Goal: Task Accomplishment & Management: Manage account settings

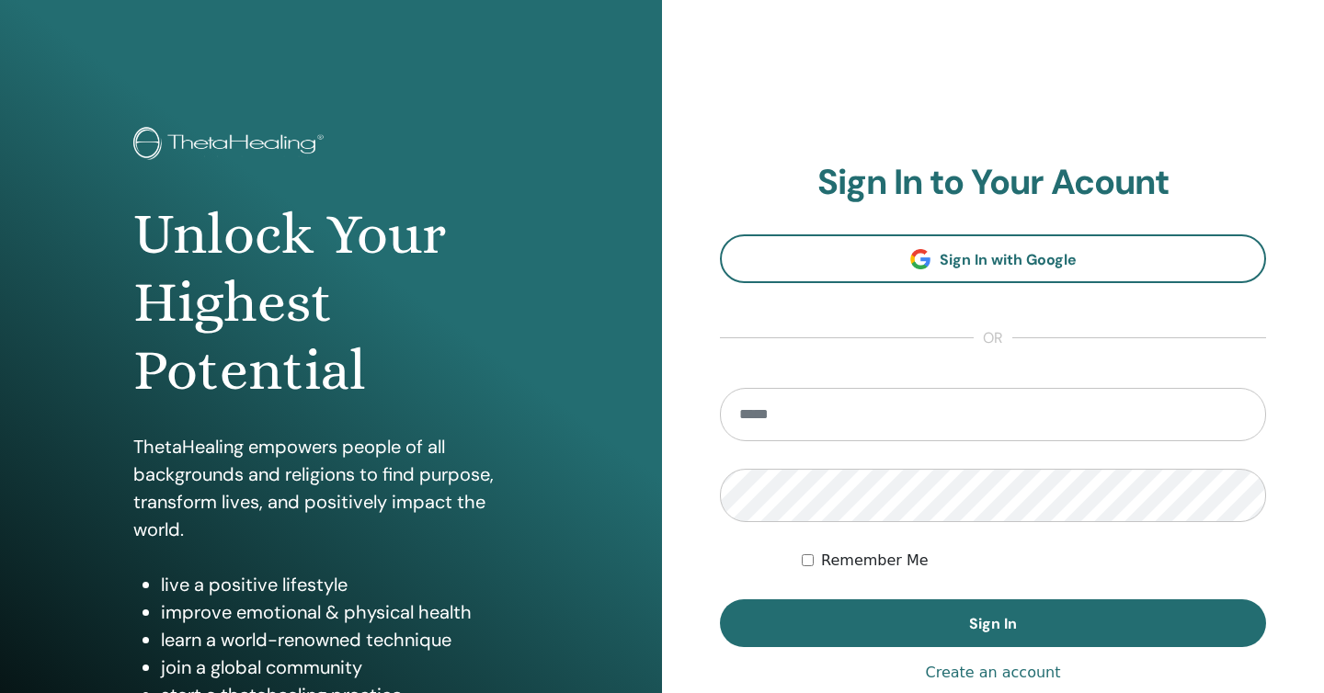
click at [800, 430] on input "email" at bounding box center [993, 414] width 546 height 53
type input "**********"
click at [720, 599] on button "Sign In" at bounding box center [993, 623] width 546 height 48
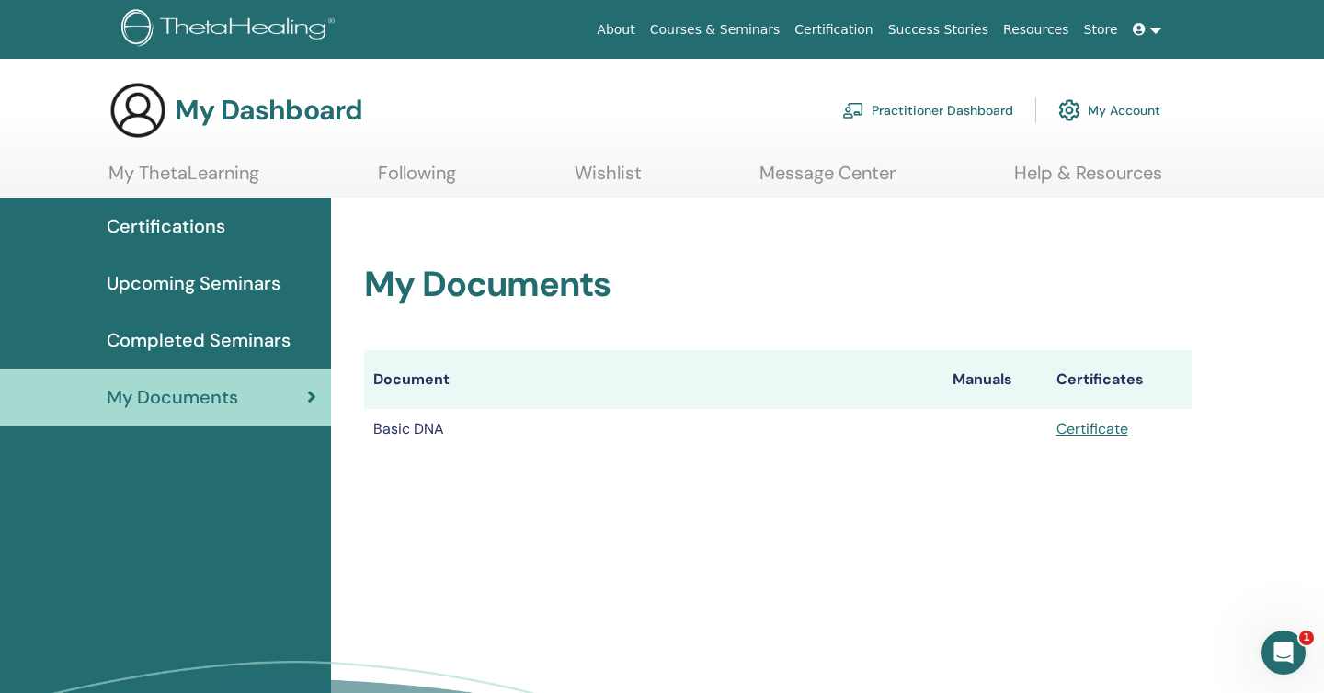
click at [188, 224] on span "Certifications" at bounding box center [166, 226] width 119 height 28
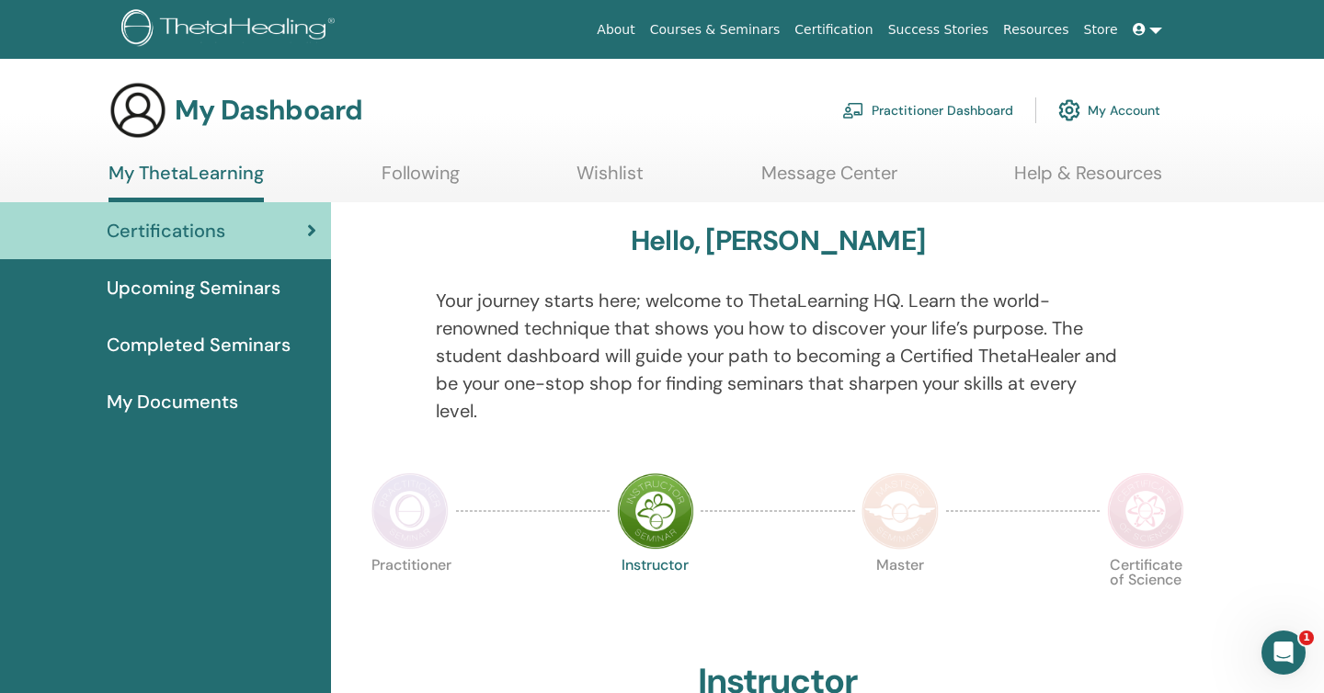
click at [1157, 28] on link at bounding box center [1147, 30] width 44 height 34
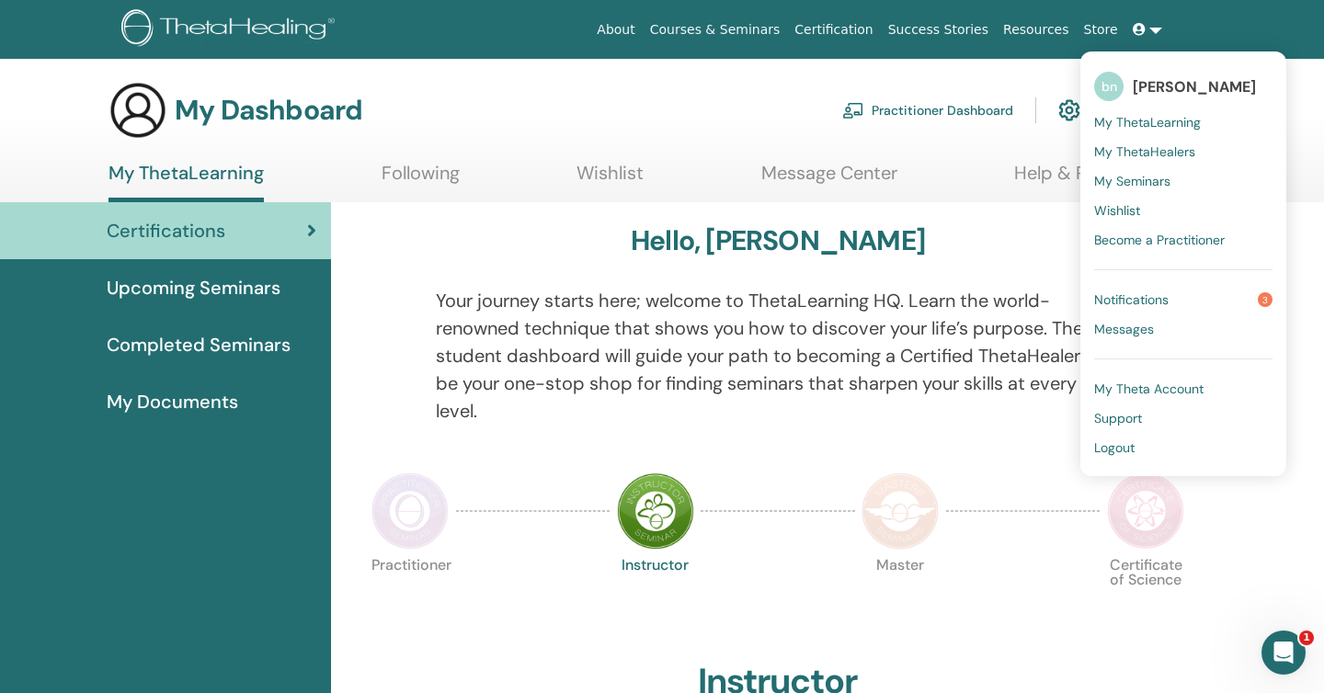
click at [1155, 86] on span "[PERSON_NAME]" at bounding box center [1194, 86] width 123 height 19
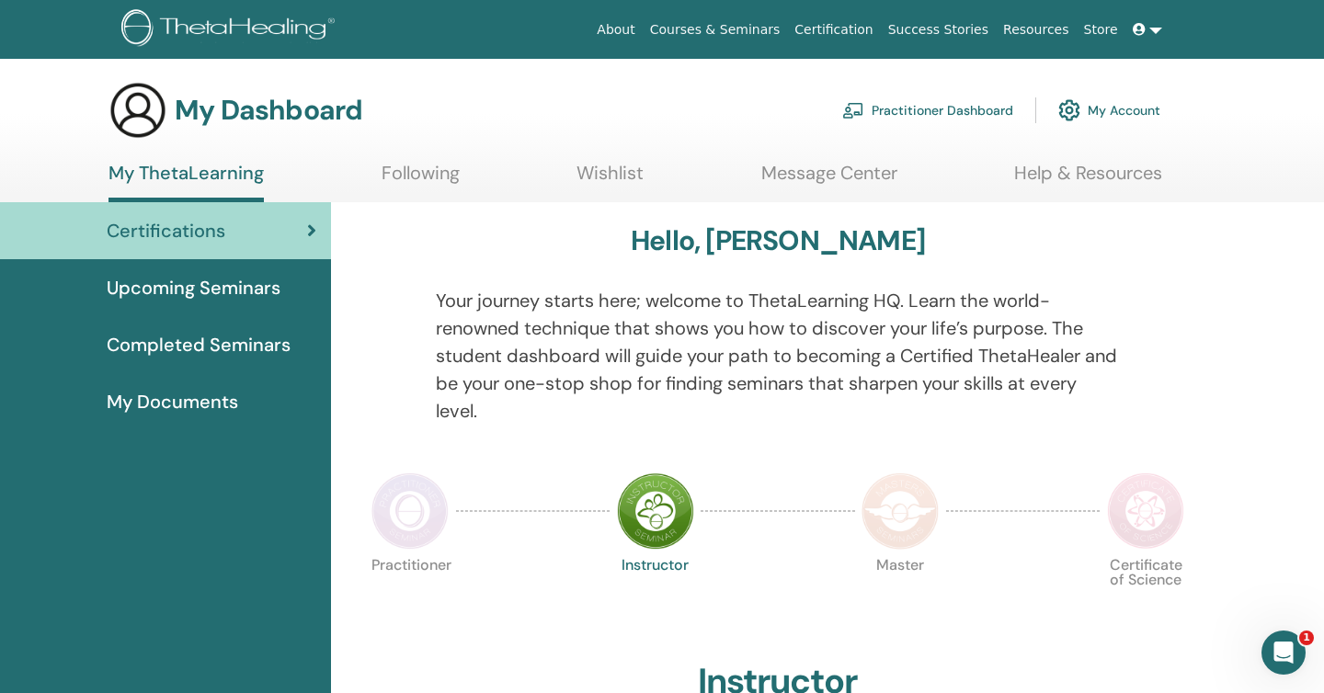
click at [1158, 31] on link at bounding box center [1147, 30] width 44 height 34
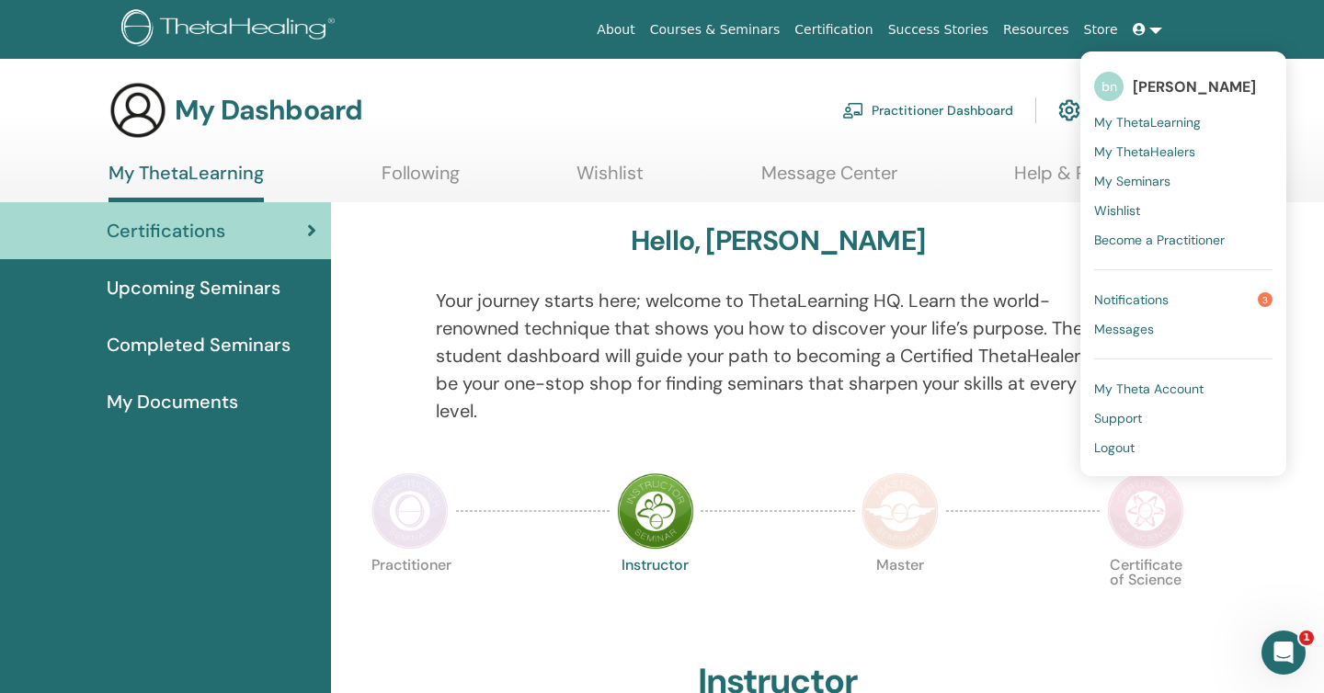
click at [985, 83] on div "My Dashboard Practitioner Dashboard My Account" at bounding box center [634, 110] width 1052 height 59
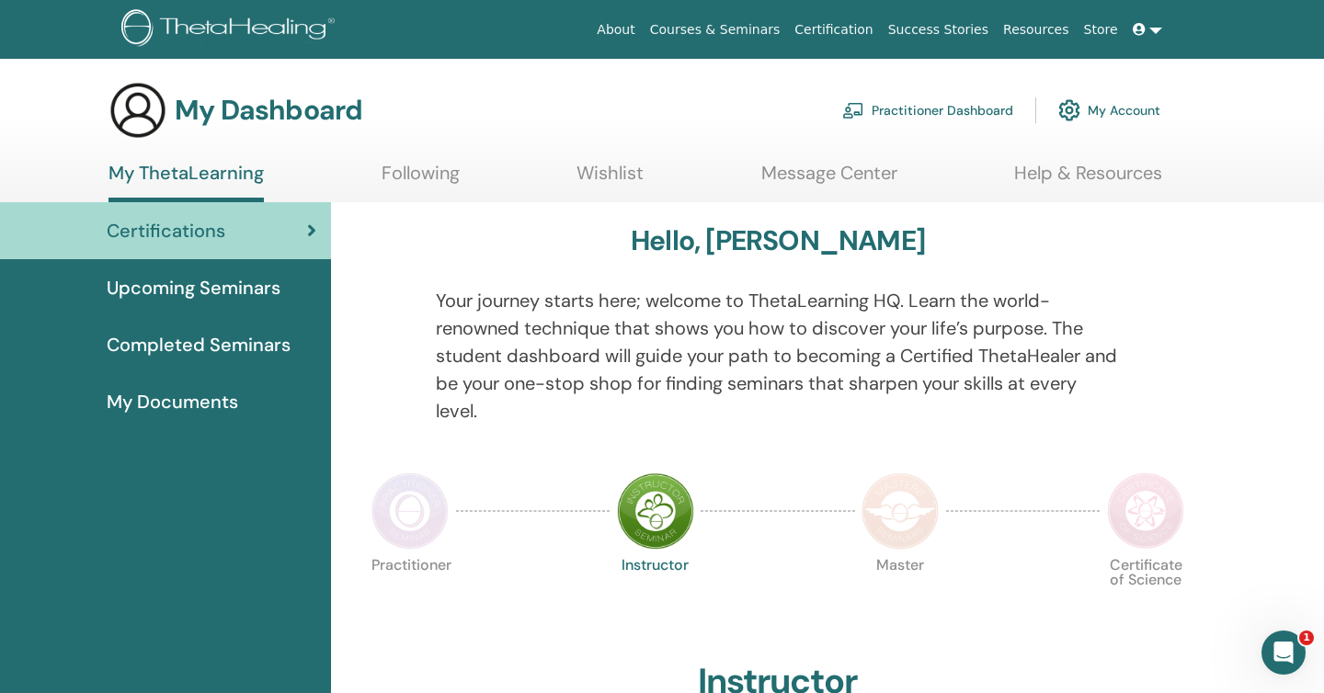
click at [207, 394] on span "My Documents" at bounding box center [172, 402] width 131 height 28
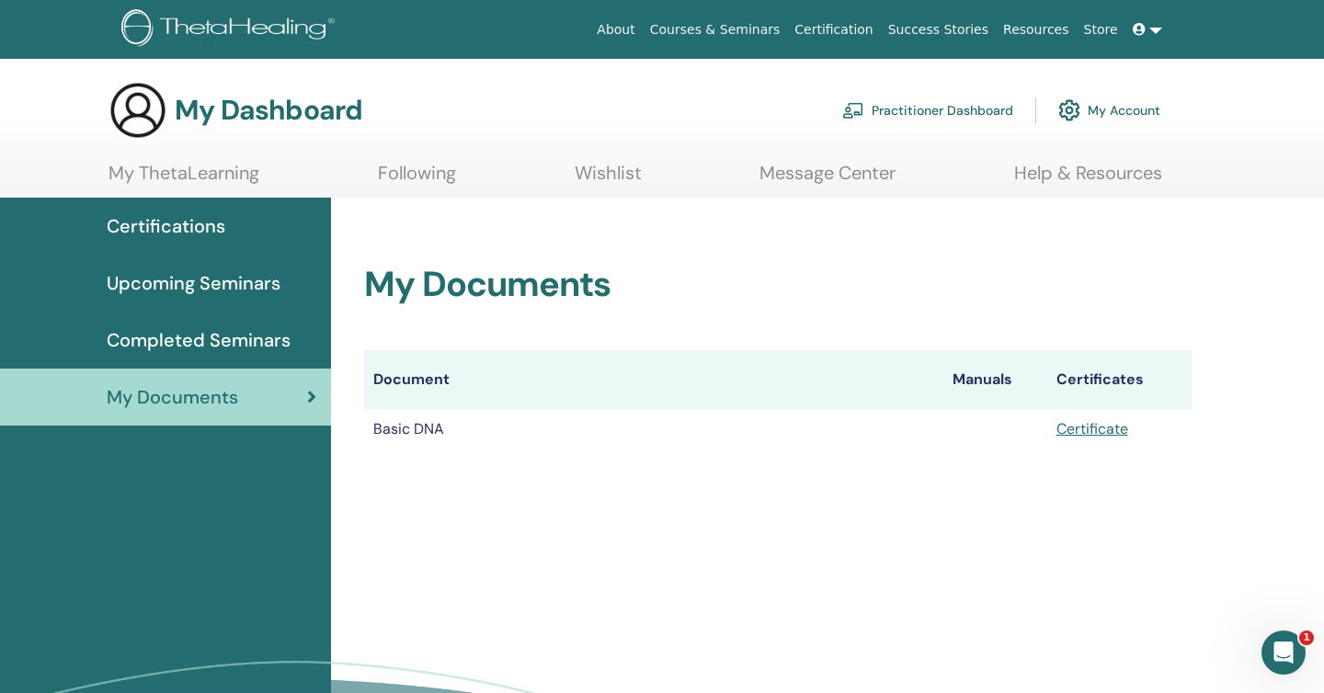
click at [243, 338] on span "Completed Seminars" at bounding box center [199, 340] width 184 height 28
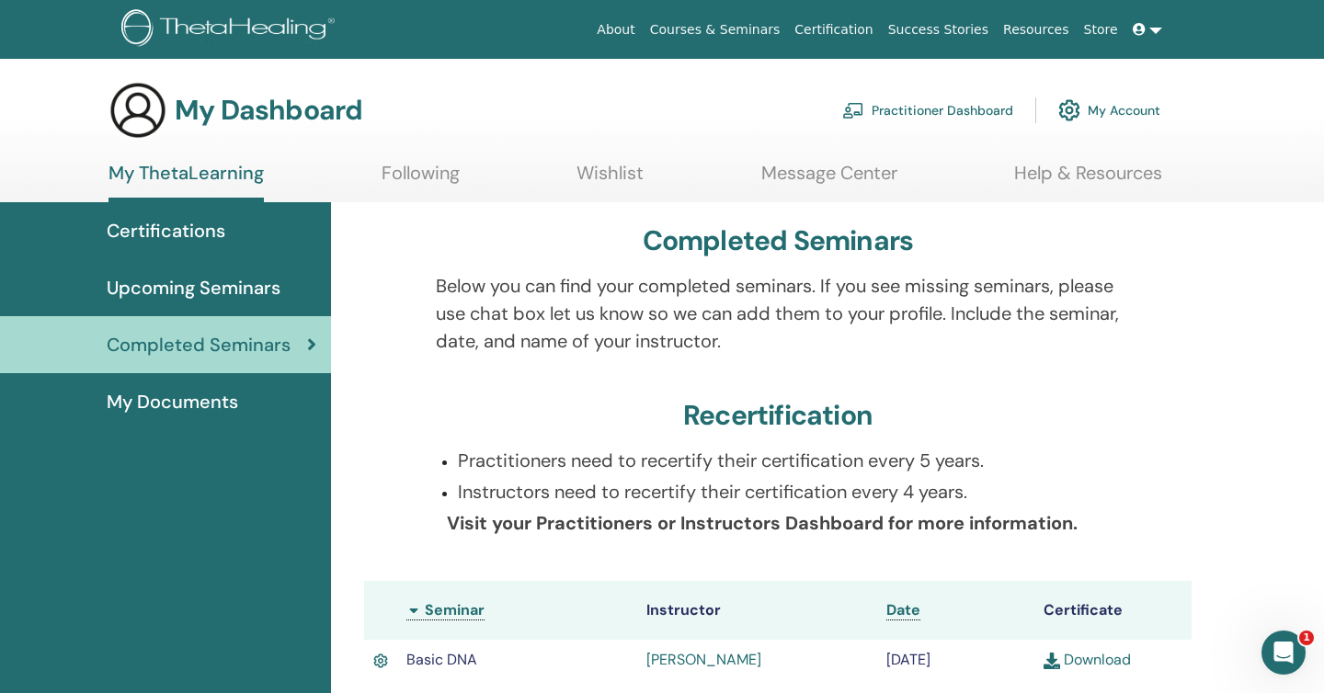
click at [915, 113] on link "Practitioner Dashboard" at bounding box center [927, 110] width 171 height 40
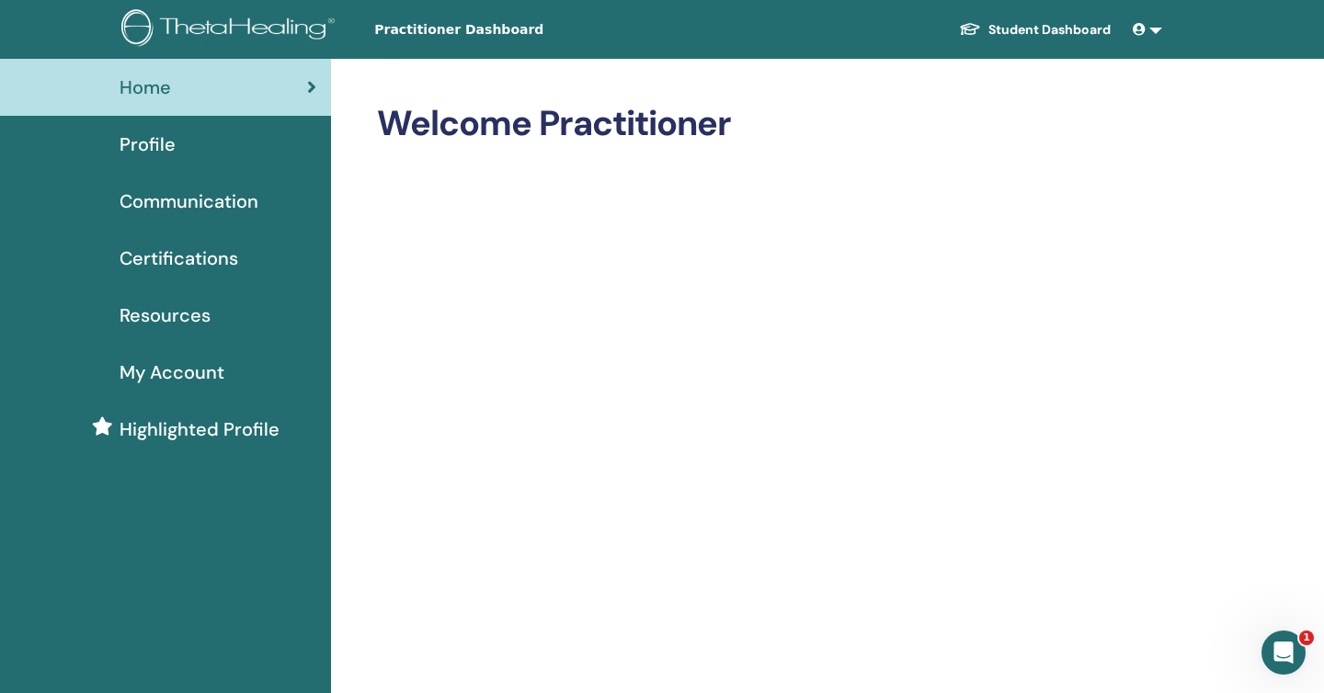
click at [174, 143] on div "Profile" at bounding box center [166, 145] width 302 height 28
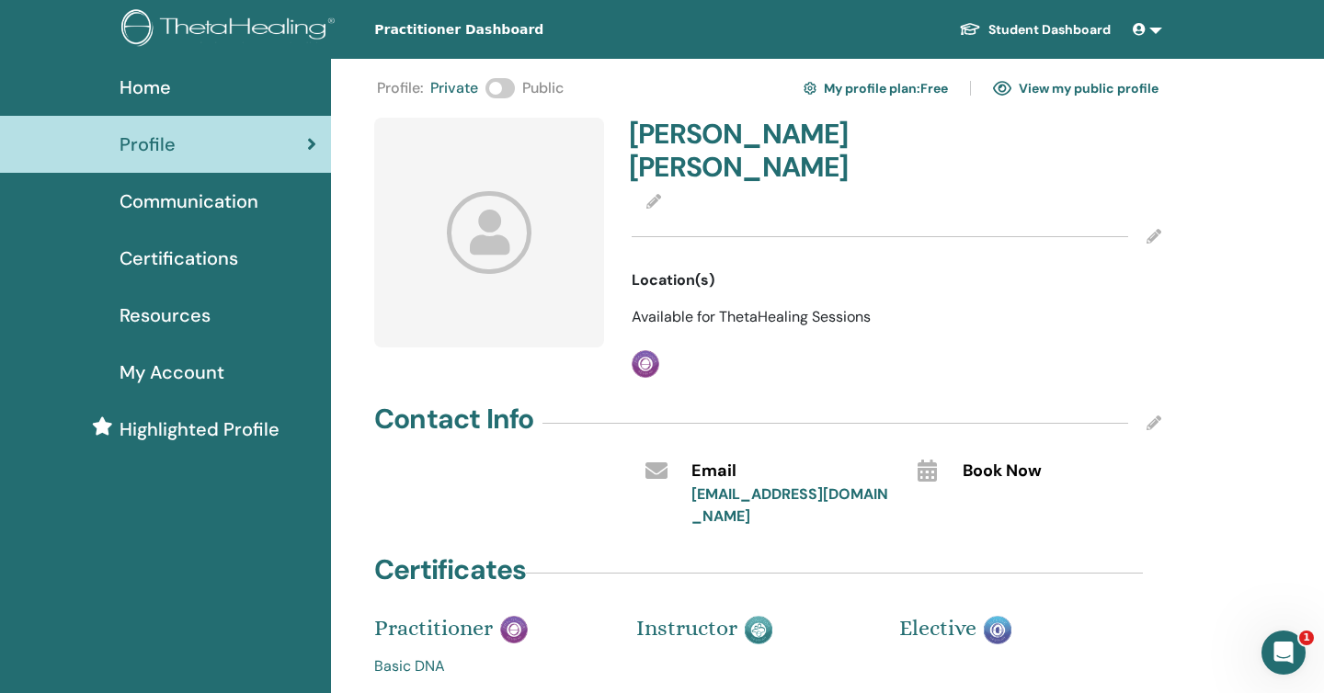
click at [655, 194] on icon at bounding box center [653, 201] width 15 height 15
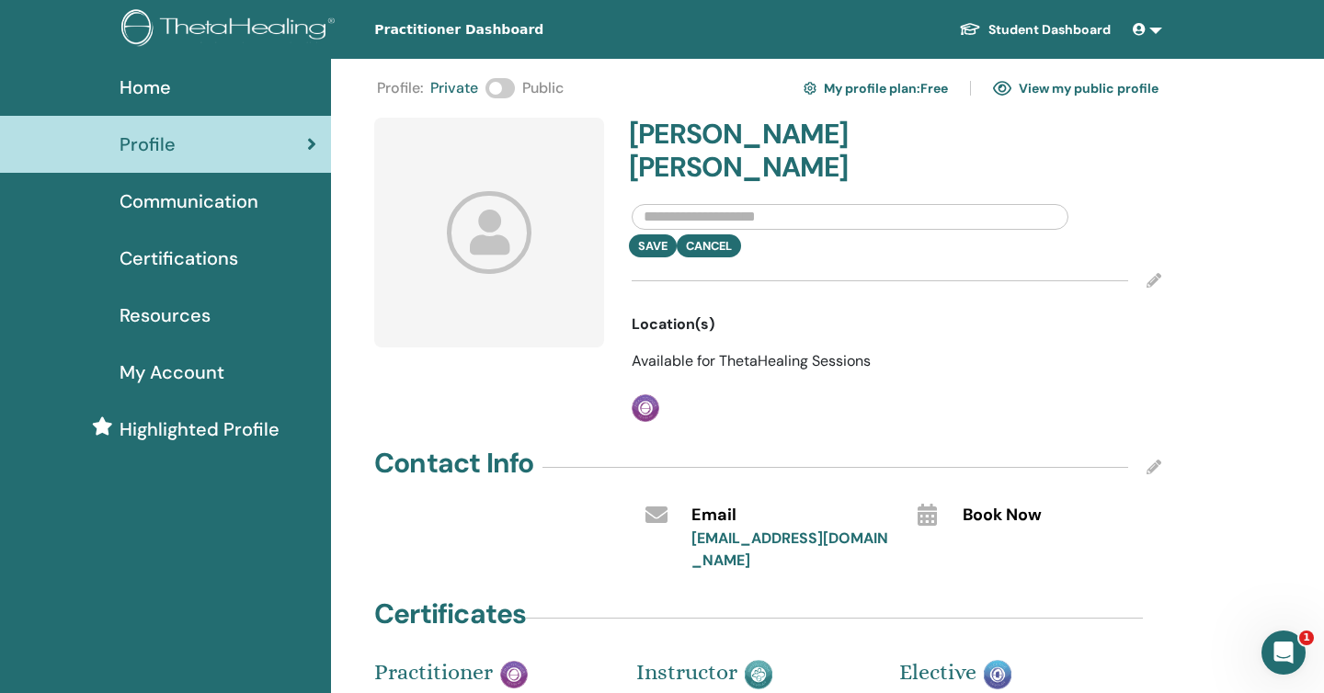
click at [653, 204] on input "text" at bounding box center [850, 217] width 437 height 26
type input "**********"
click at [644, 132] on h4 "brandi niedermeier" at bounding box center [757, 151] width 257 height 66
click at [645, 132] on h4 "brandi niedermeier" at bounding box center [757, 151] width 257 height 66
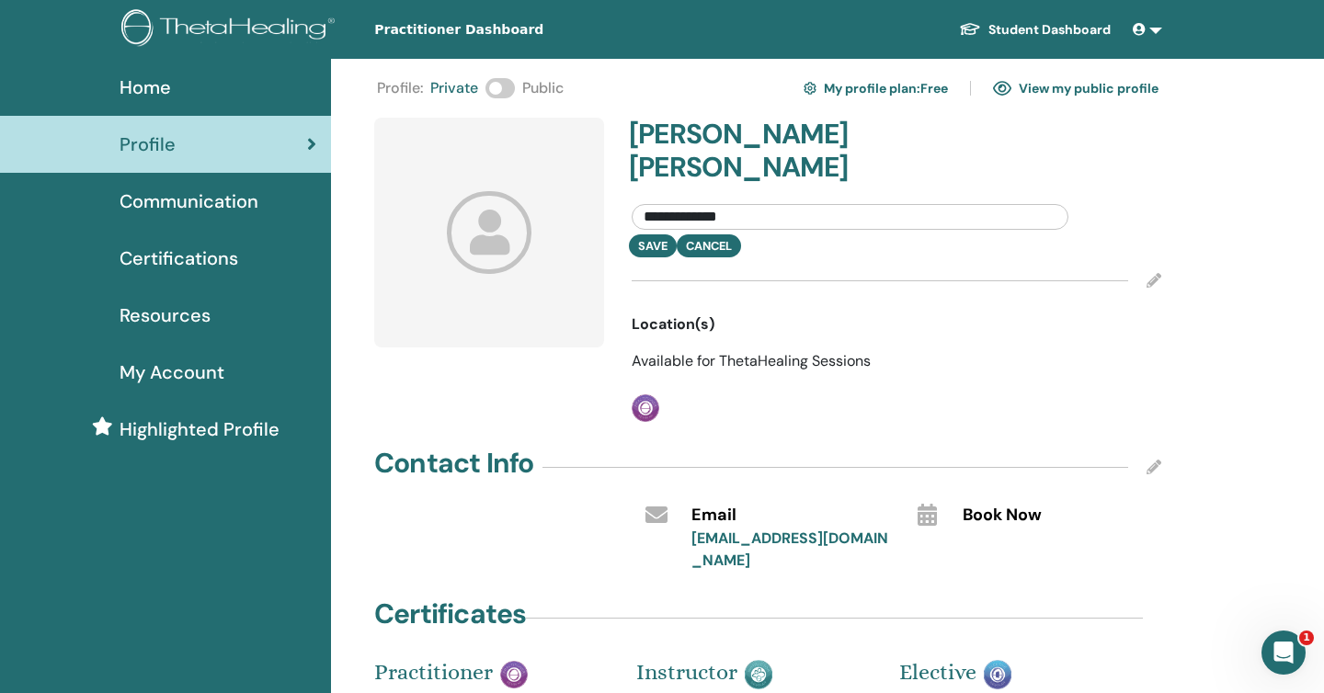
click at [756, 204] on input "**********" at bounding box center [850, 217] width 437 height 26
click at [732, 234] on div "Save Cancel" at bounding box center [896, 245] width 557 height 23
click at [722, 234] on div "Save Cancel" at bounding box center [896, 245] width 557 height 23
click at [695, 234] on div "Save Cancel" at bounding box center [896, 245] width 557 height 23
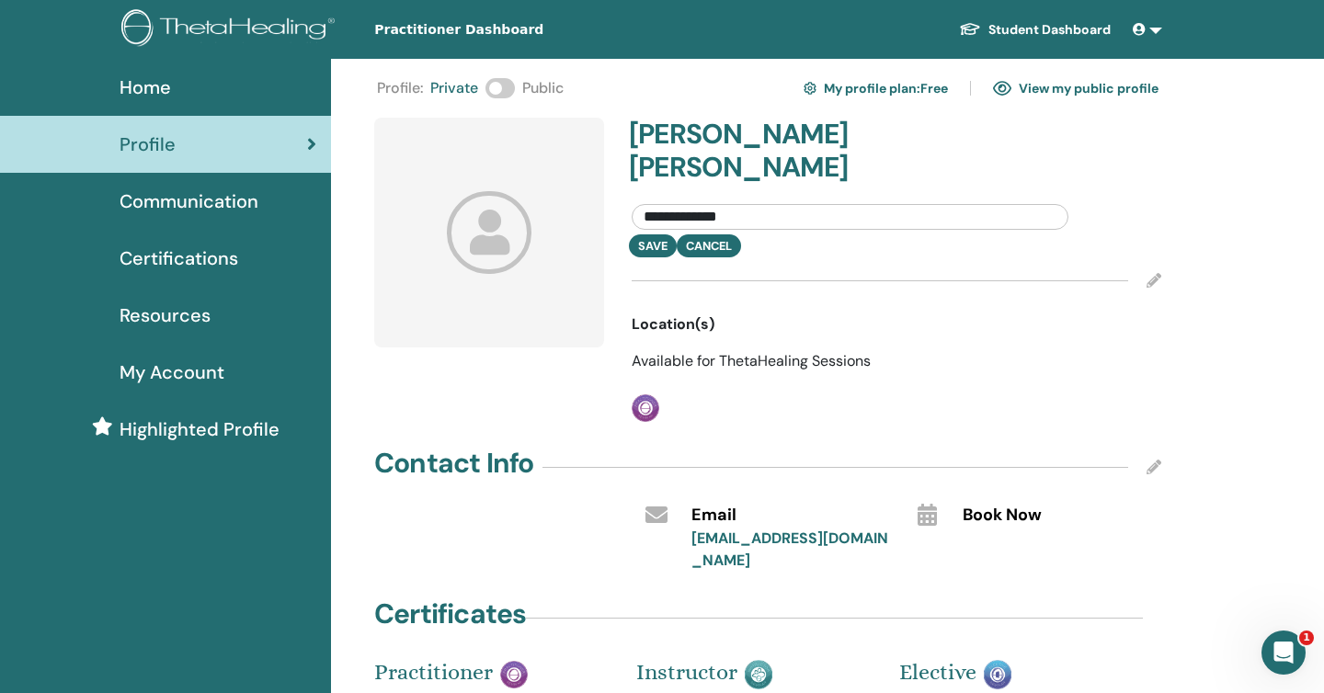
click at [695, 234] on button "Cancel" at bounding box center [709, 245] width 64 height 23
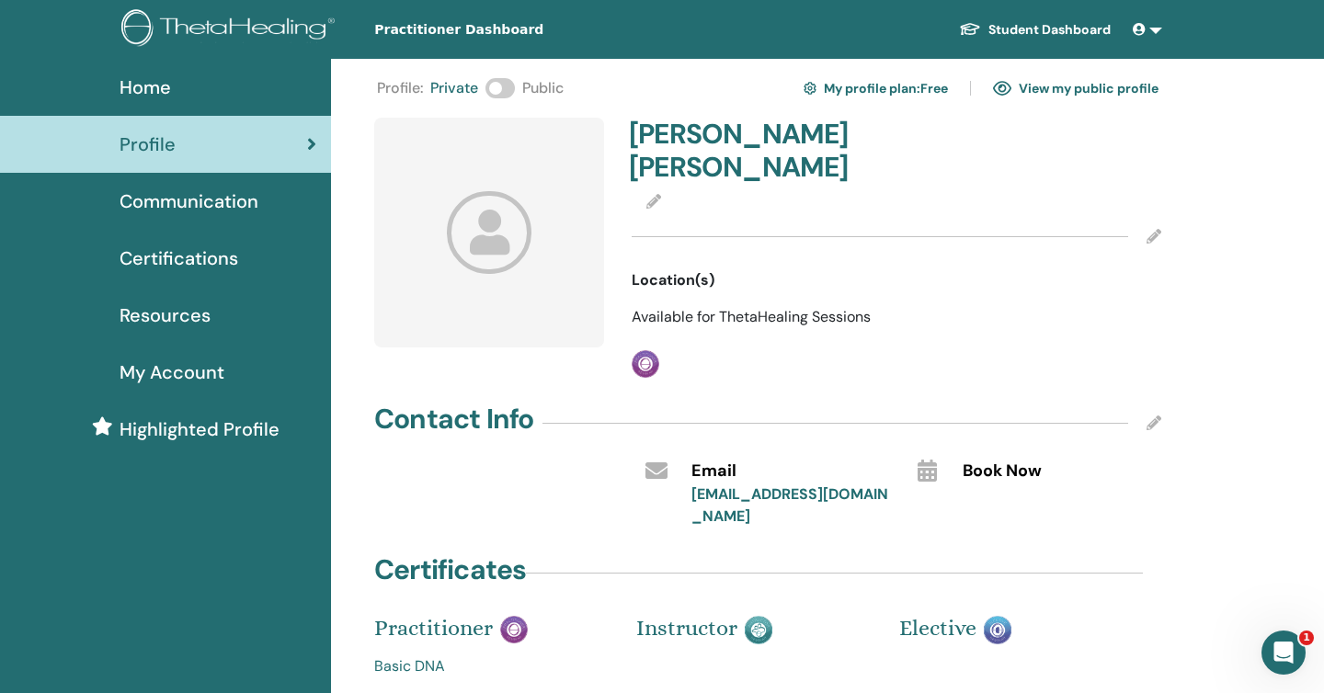
click at [669, 134] on h4 "brandi niedermeier" at bounding box center [757, 151] width 257 height 66
click at [637, 133] on h4 "brandi niedermeier" at bounding box center [757, 151] width 257 height 66
click at [640, 135] on h4 "brandi niedermeier" at bounding box center [757, 151] width 257 height 66
click at [652, 194] on icon at bounding box center [653, 201] width 15 height 15
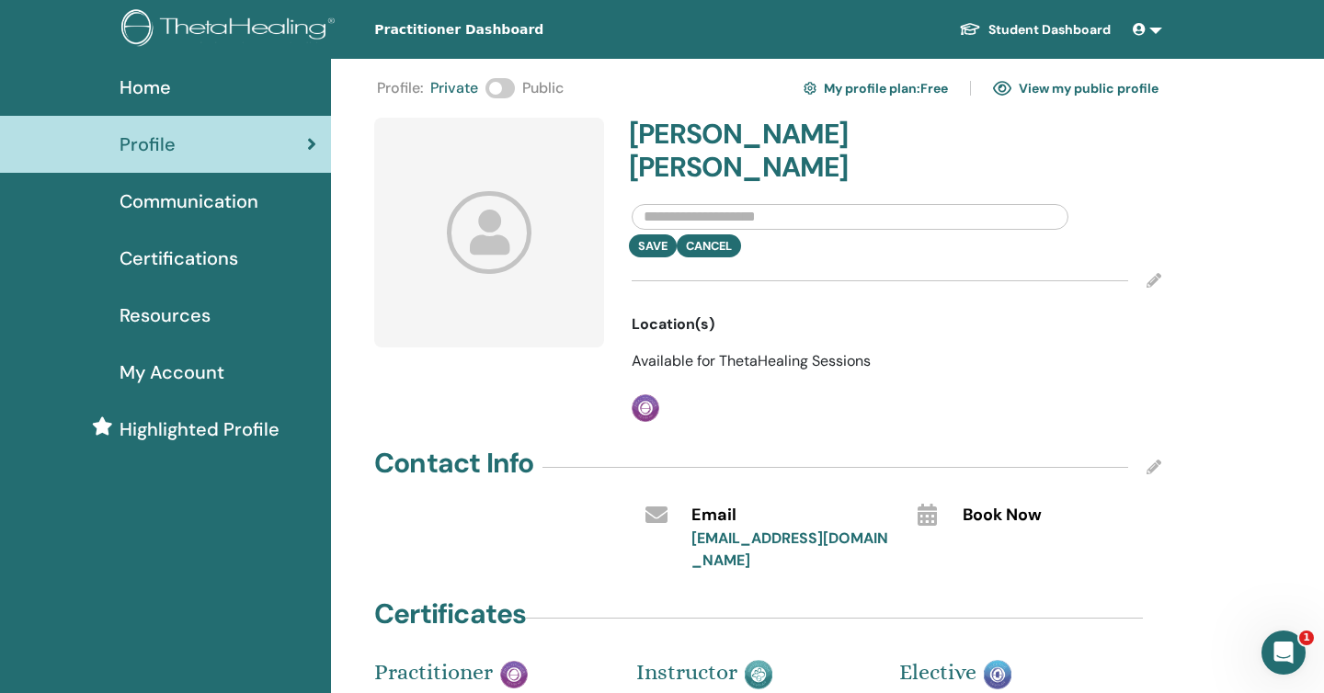
click at [659, 204] on input "text" at bounding box center [850, 217] width 437 height 26
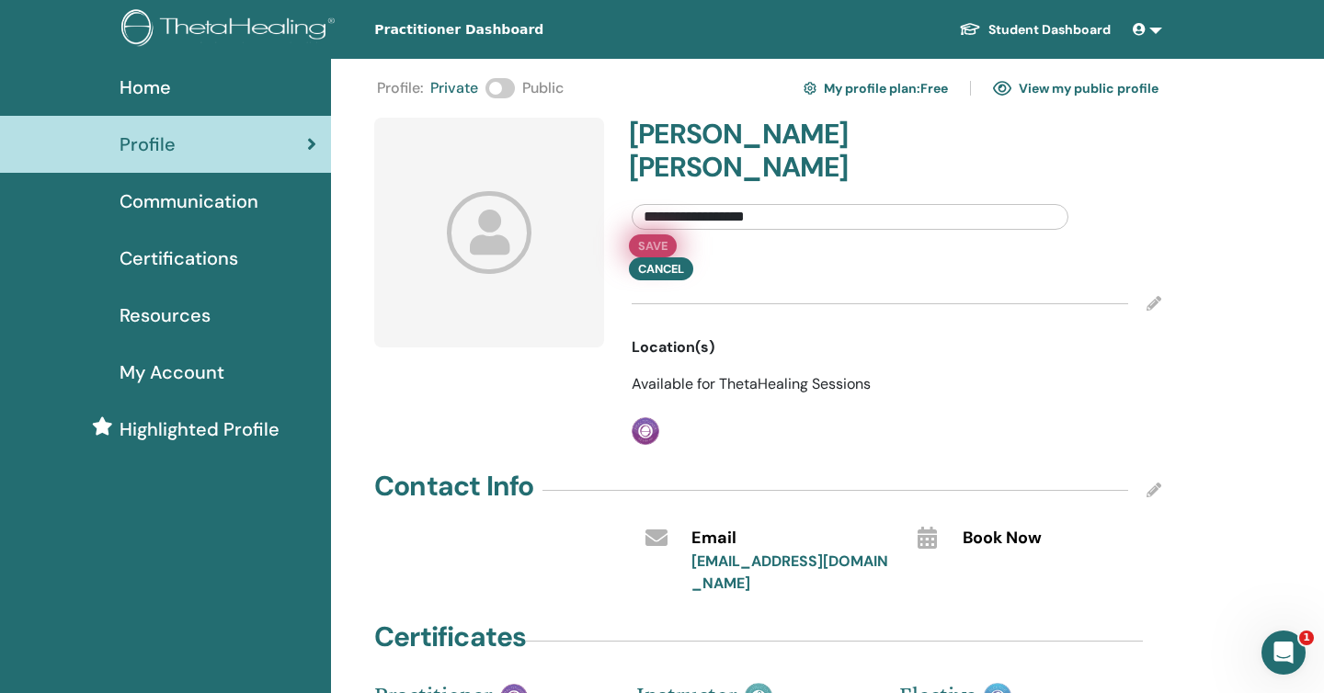
type input "**********"
click at [656, 234] on button "Save" at bounding box center [653, 245] width 48 height 23
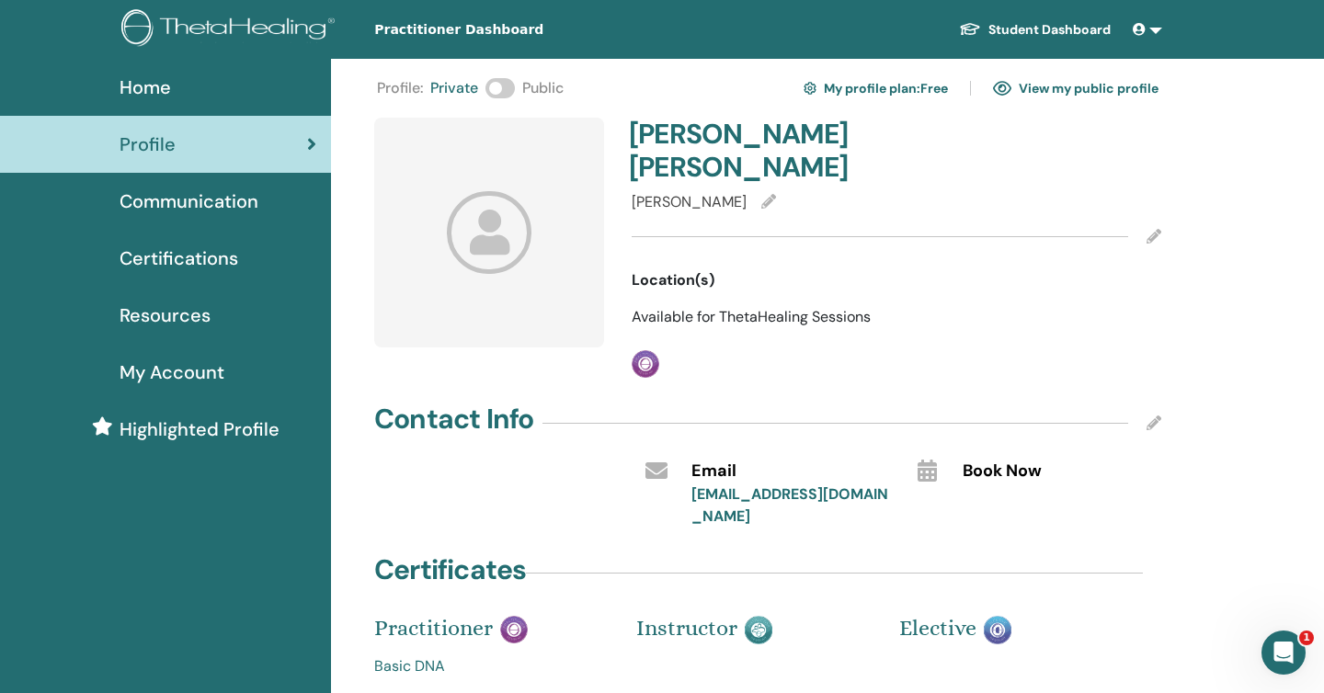
click at [694, 269] on span "Location(s)" at bounding box center [673, 280] width 83 height 22
click at [646, 350] on img at bounding box center [646, 364] width 28 height 28
click at [519, 235] on icon at bounding box center [490, 232] width 86 height 82
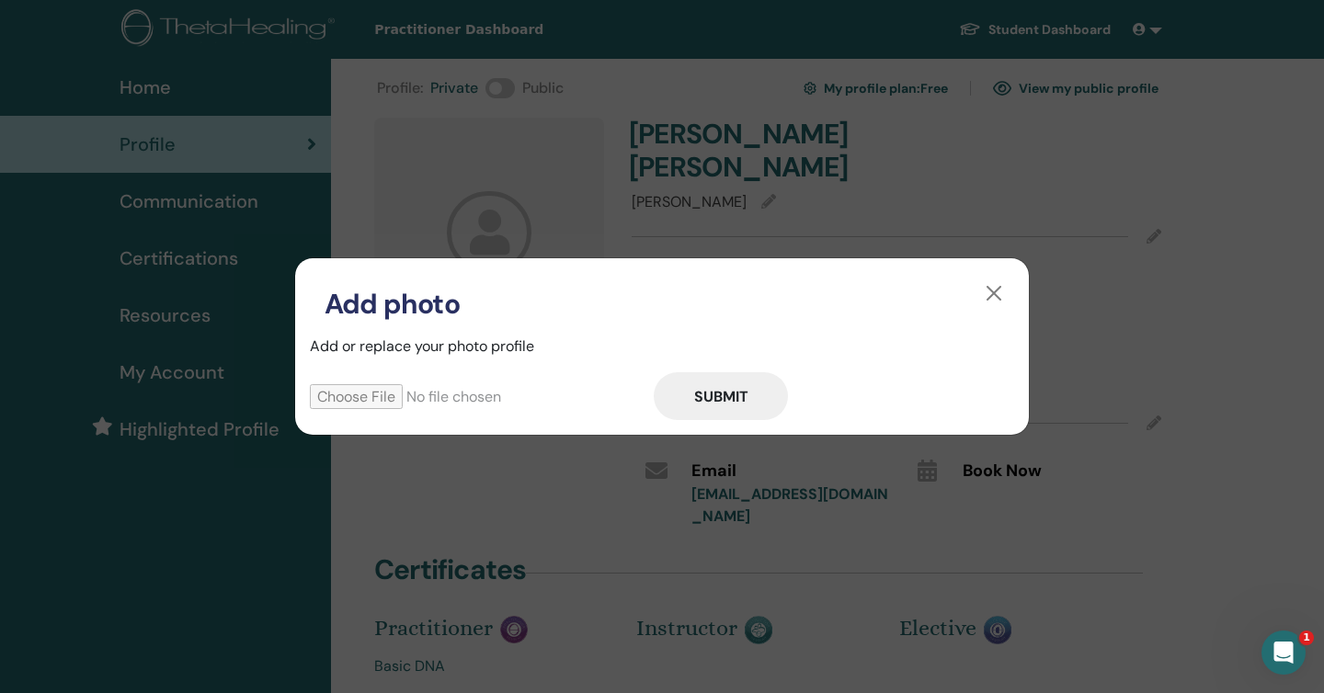
click at [378, 396] on input "file" at bounding box center [482, 396] width 344 height 25
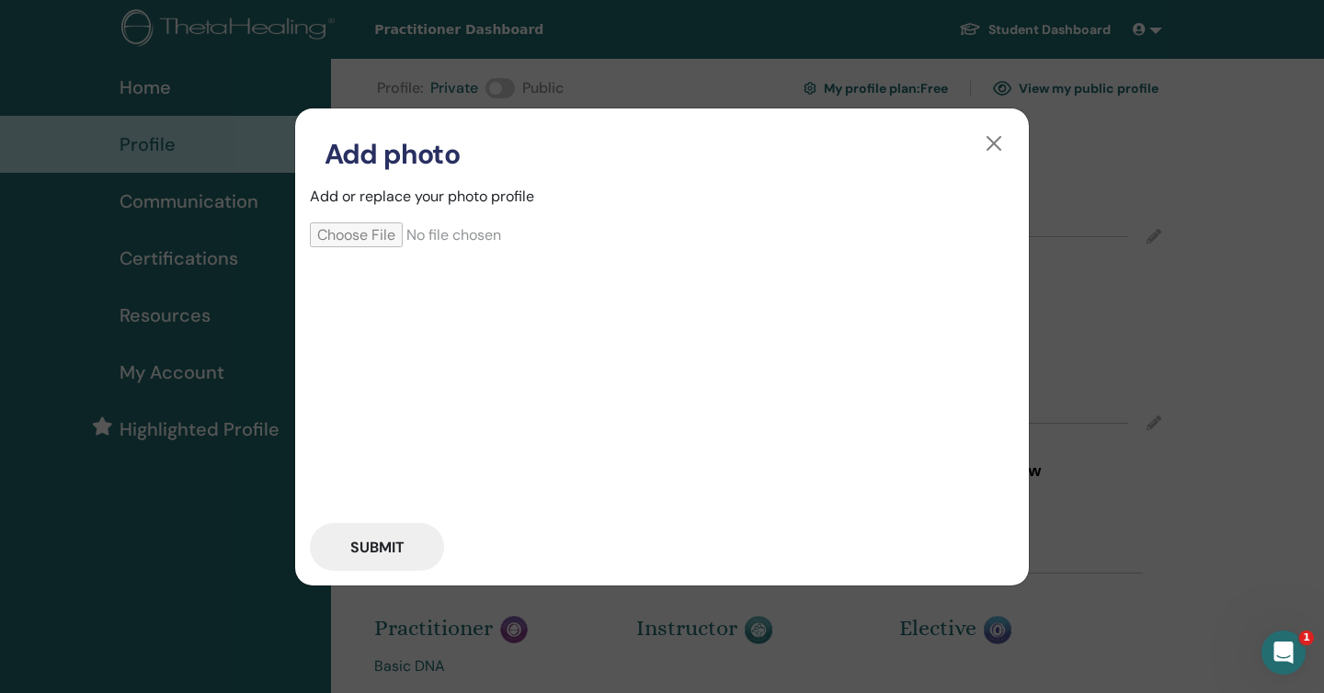
click at [403, 544] on button "Submit" at bounding box center [377, 547] width 134 height 48
click at [385, 235] on input "file" at bounding box center [482, 235] width 344 height 25
type input "**********"
click at [408, 561] on button "Submit" at bounding box center [377, 547] width 134 height 48
click at [377, 237] on input "file" at bounding box center [482, 235] width 344 height 25
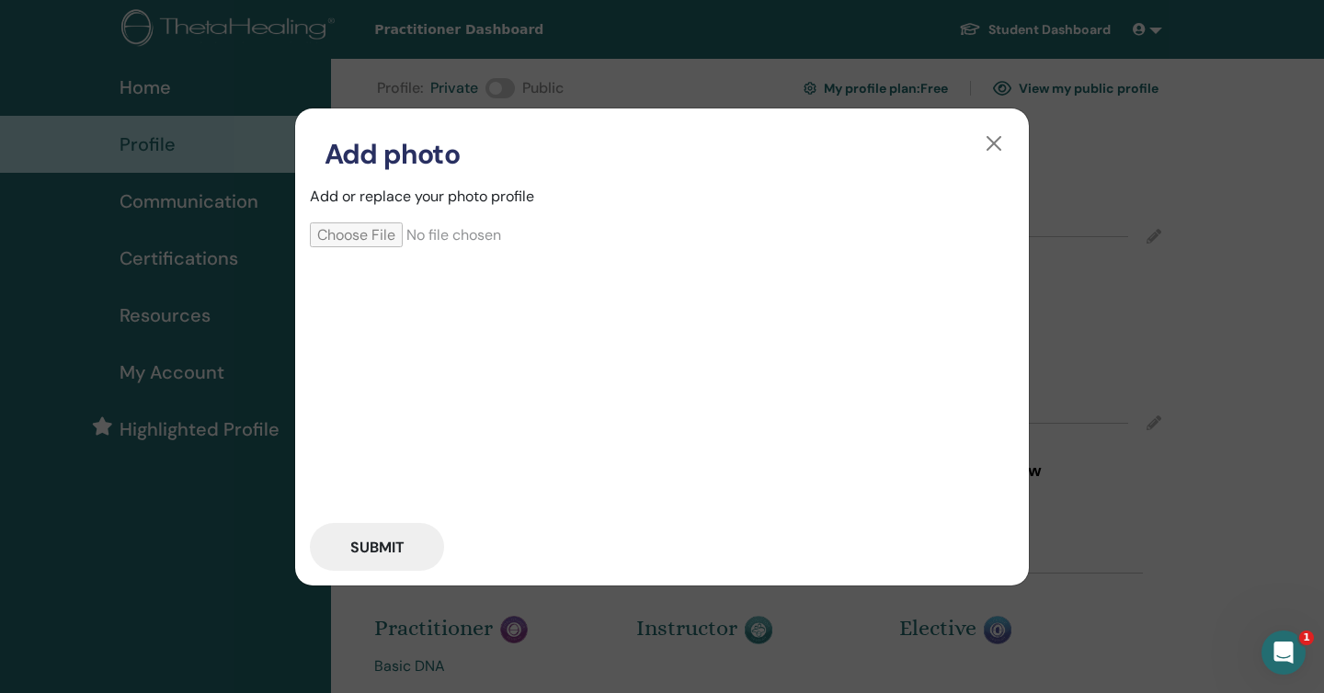
click at [401, 541] on button "Submit" at bounding box center [377, 547] width 134 height 48
click at [379, 241] on input "file" at bounding box center [482, 235] width 344 height 25
type input "**********"
click at [602, 235] on input "file" at bounding box center [482, 235] width 344 height 25
click at [385, 551] on button "Submit" at bounding box center [377, 547] width 134 height 48
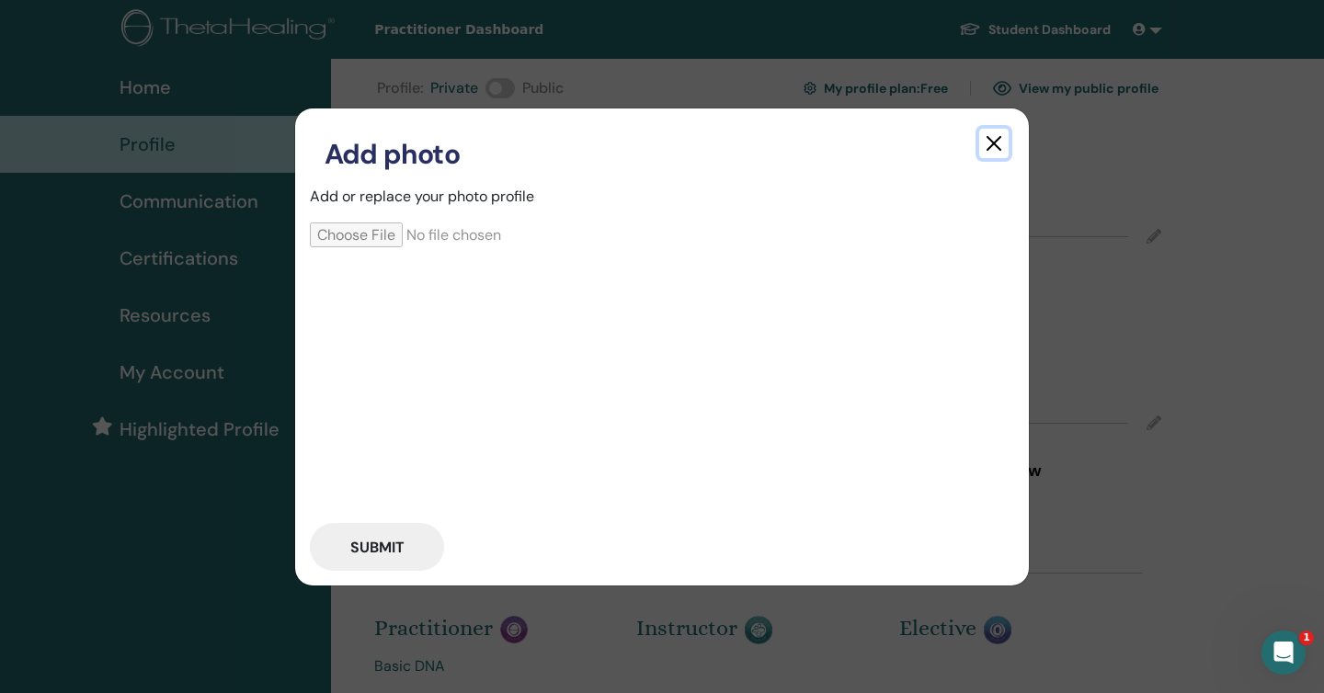
click at [1004, 140] on button "button" at bounding box center [993, 143] width 29 height 29
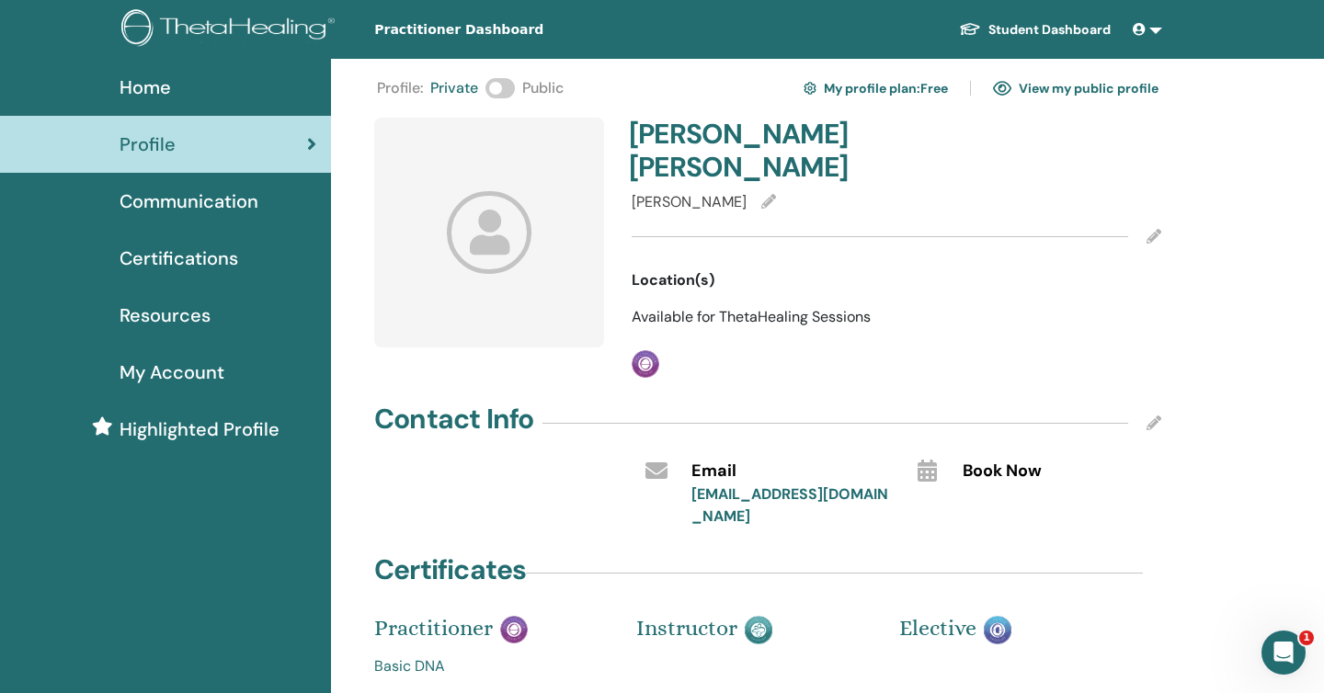
click at [536, 94] on span "Public" at bounding box center [542, 88] width 41 height 22
click at [504, 86] on span at bounding box center [499, 88] width 29 height 20
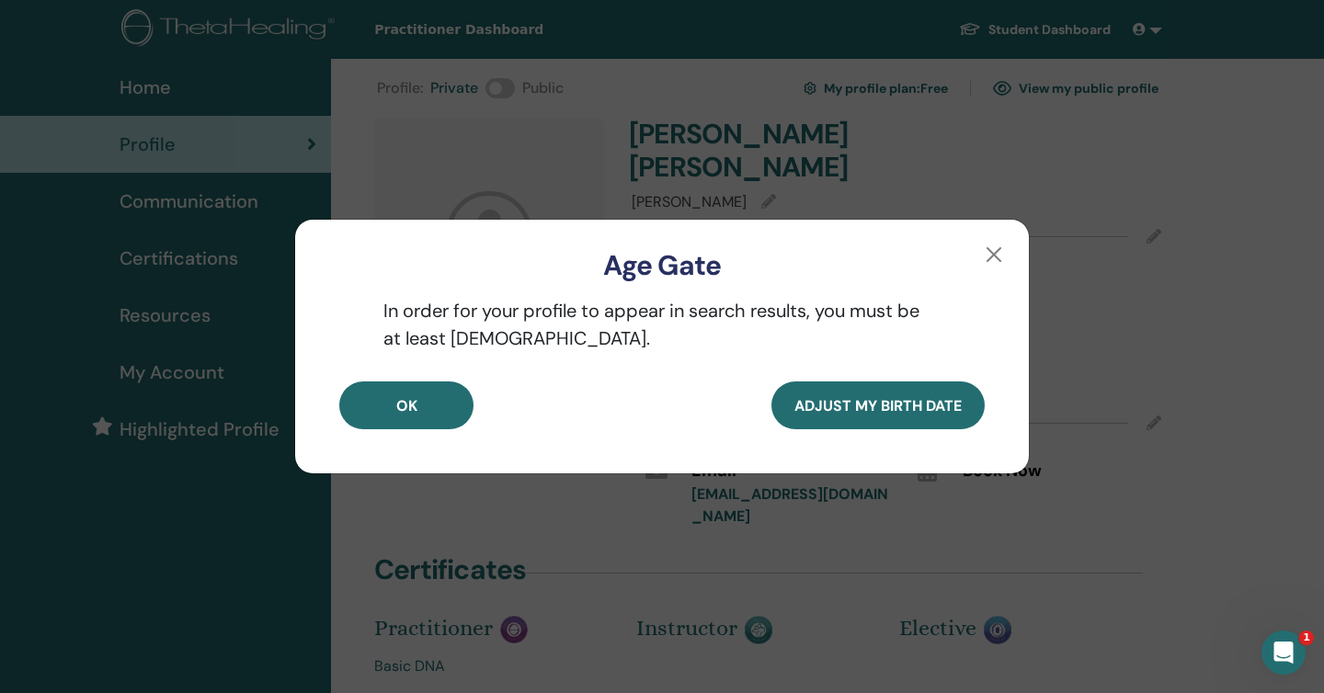
click at [492, 85] on div "Age Gate In order for your profile to appear in search results, you must be at …" at bounding box center [662, 346] width 1324 height 693
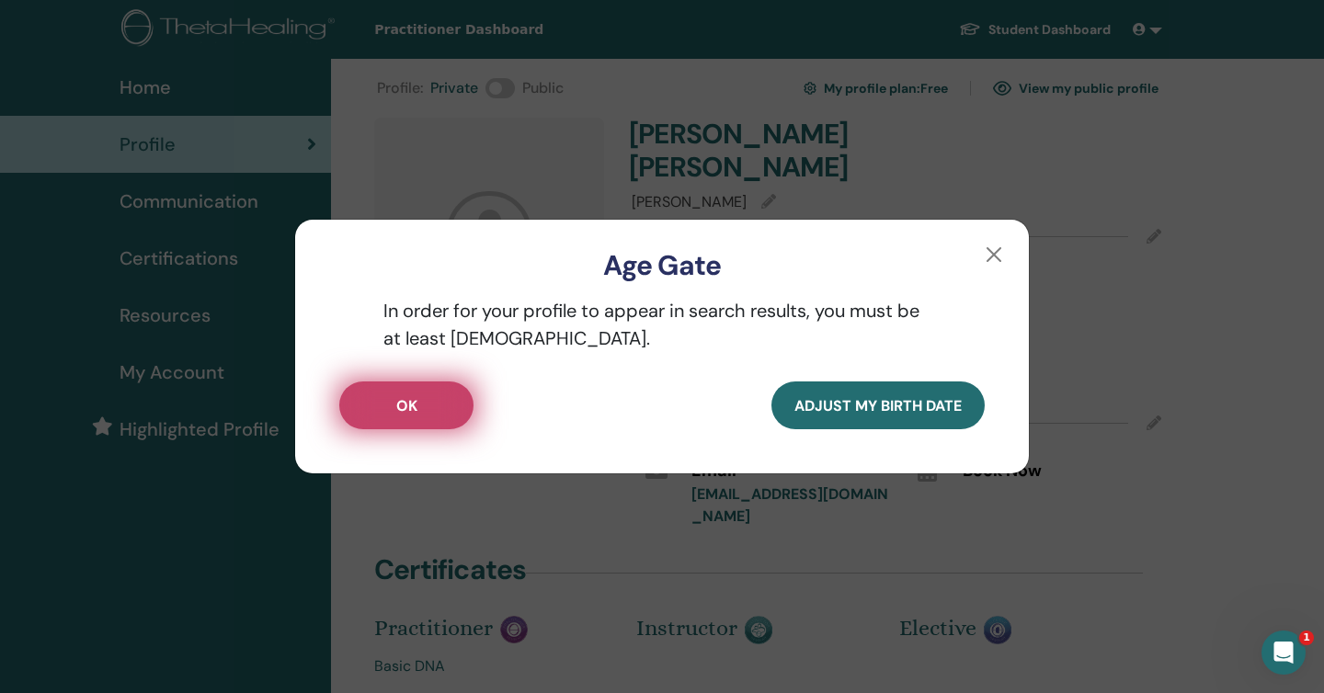
click at [449, 410] on button "OK" at bounding box center [406, 406] width 134 height 48
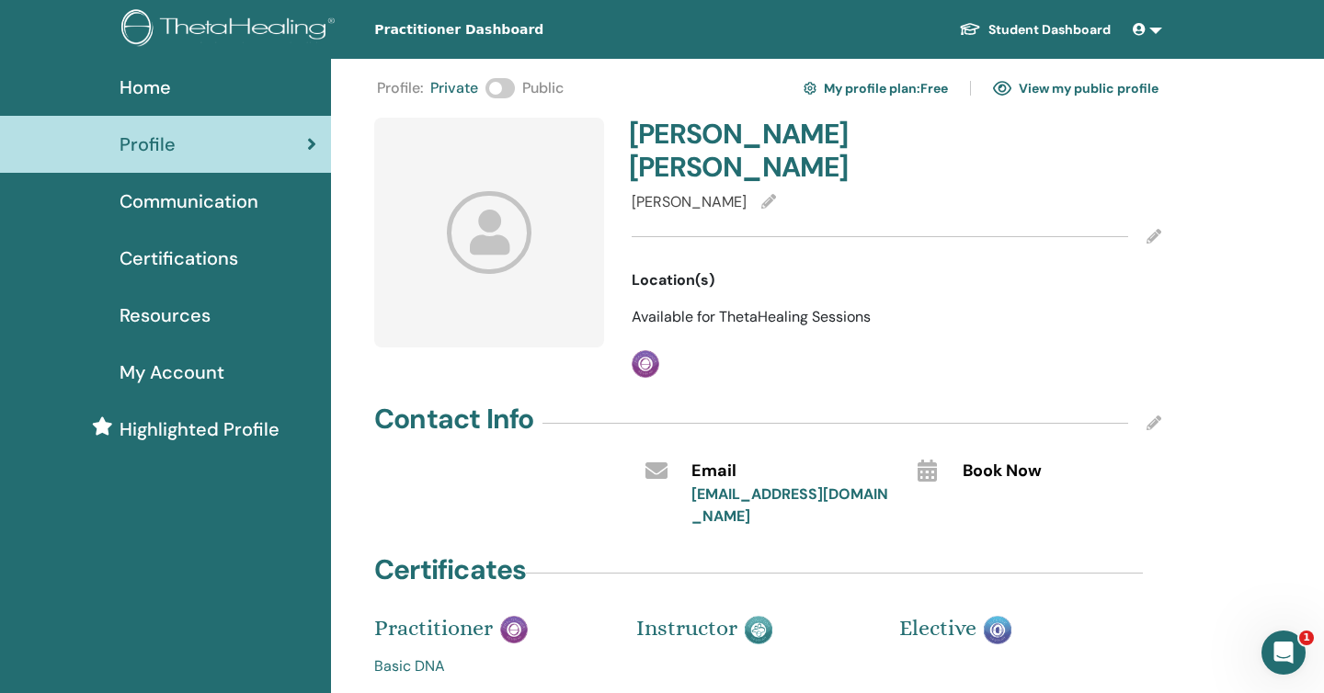
click at [516, 86] on div "Profile : Private Public My profile plan : Free View my public profile" at bounding box center [768, 88] width 782 height 29
click at [499, 86] on span at bounding box center [499, 88] width 29 height 20
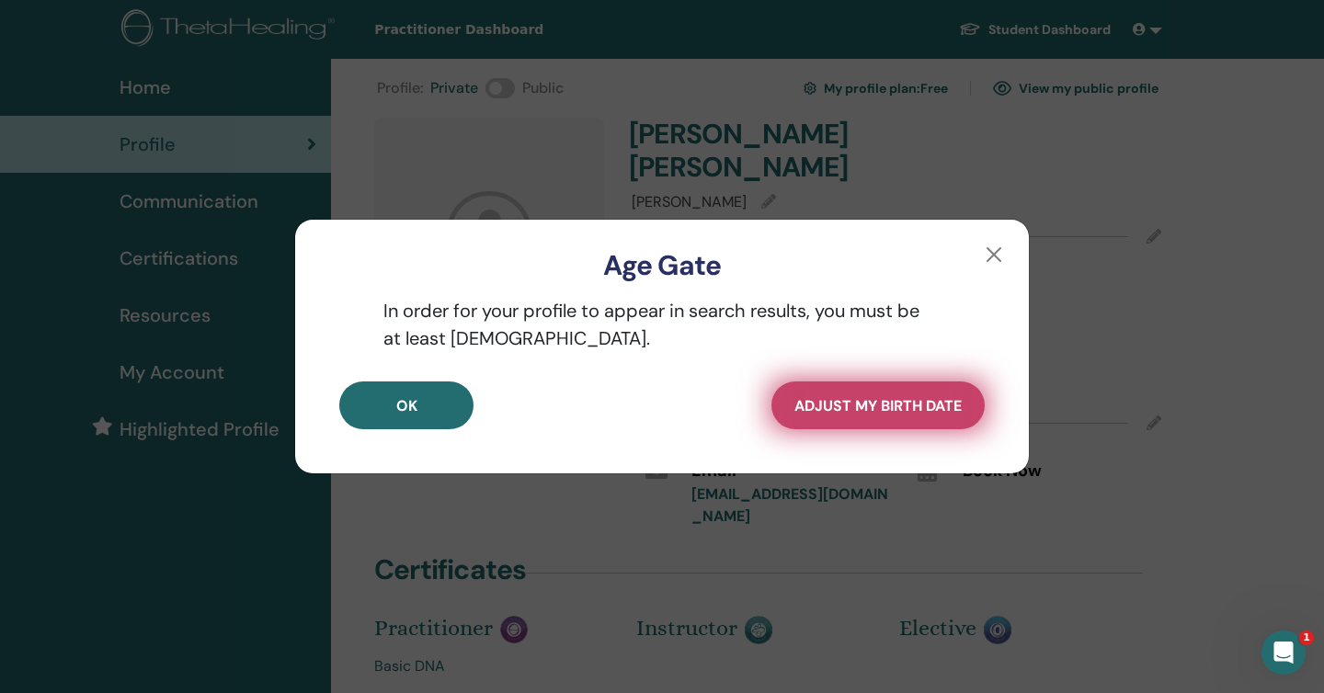
click at [826, 411] on span "Adjust my Birth Date" at bounding box center [877, 405] width 167 height 19
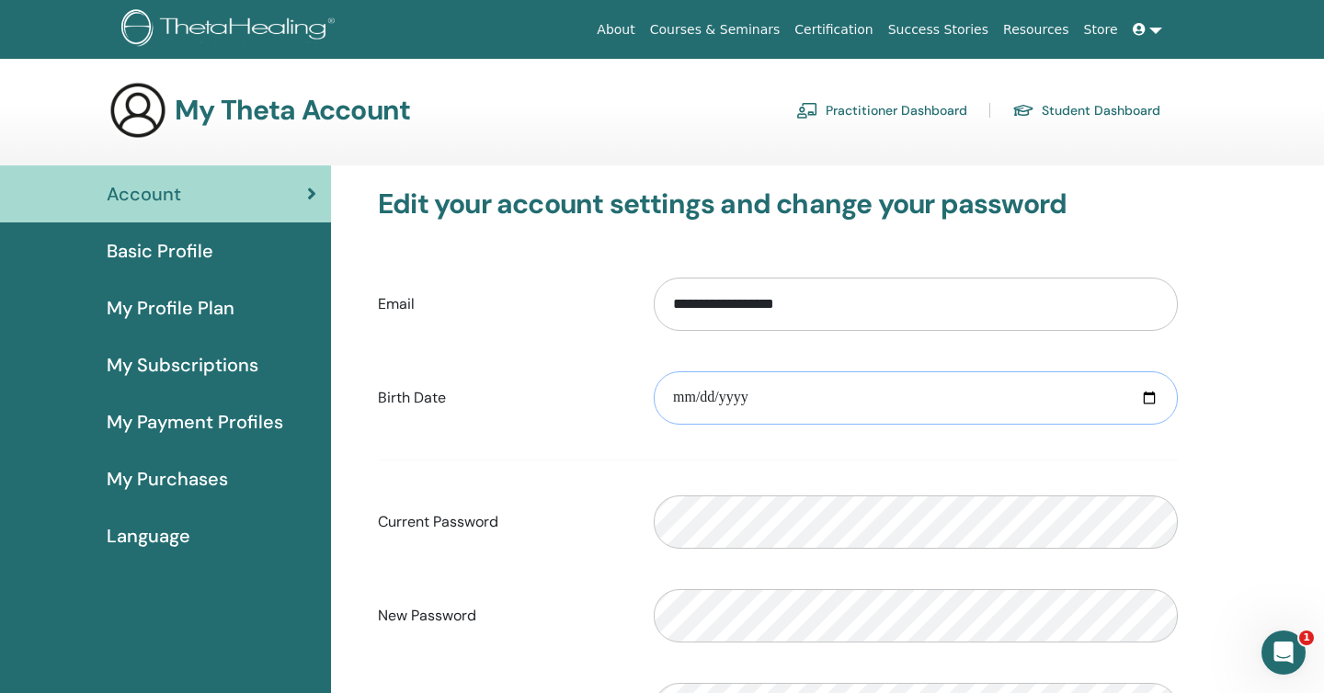
click at [689, 394] on input "date" at bounding box center [916, 397] width 524 height 53
type input "**********"
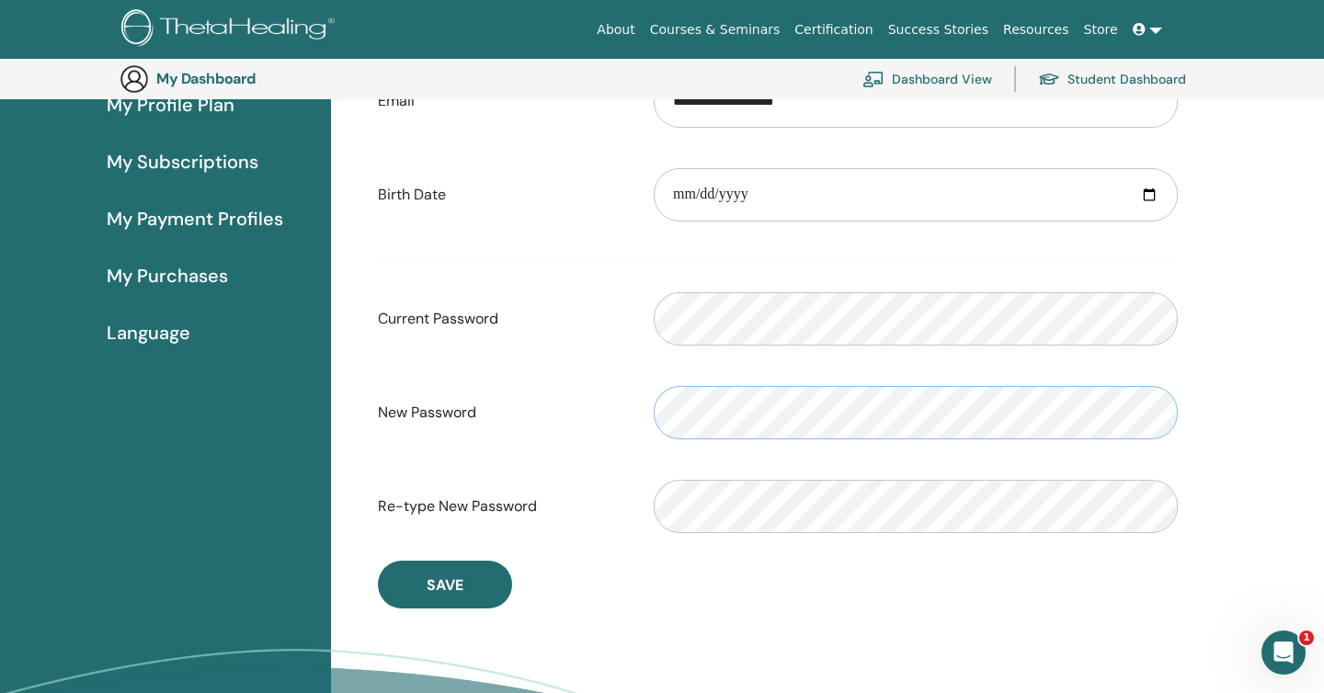
scroll to position [248, 0]
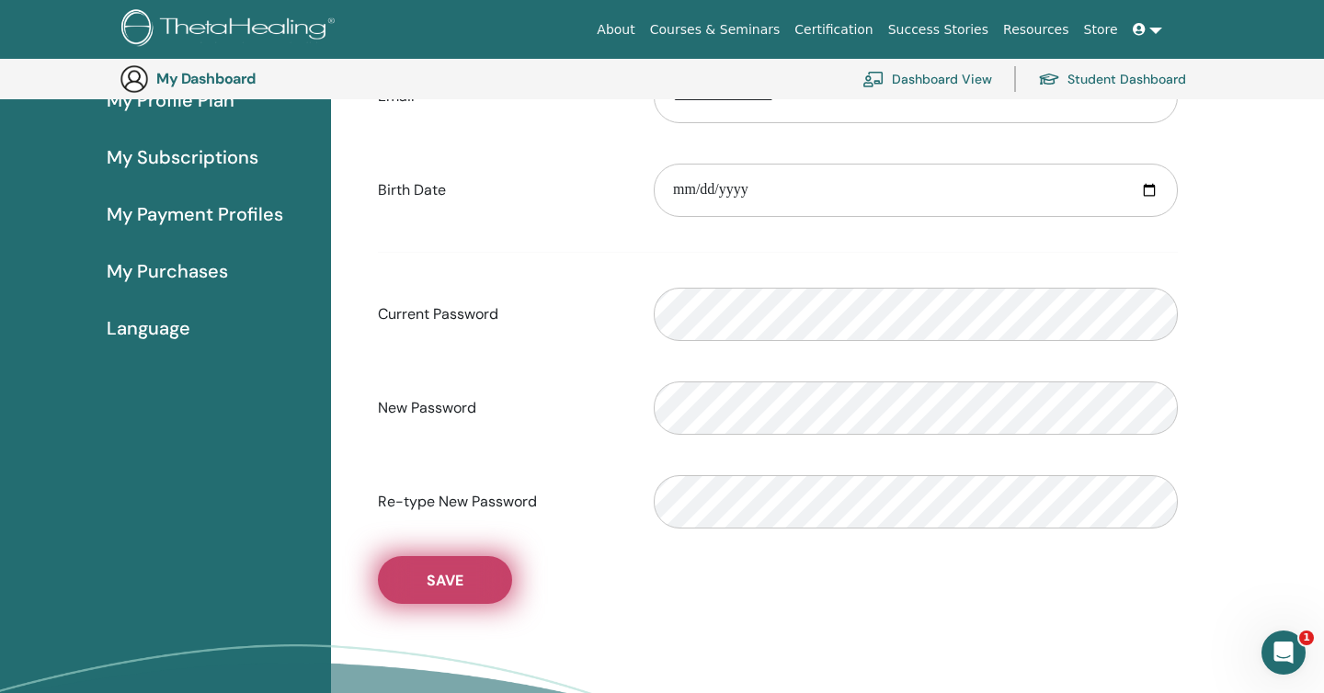
click at [456, 587] on span "Save" at bounding box center [445, 580] width 37 height 19
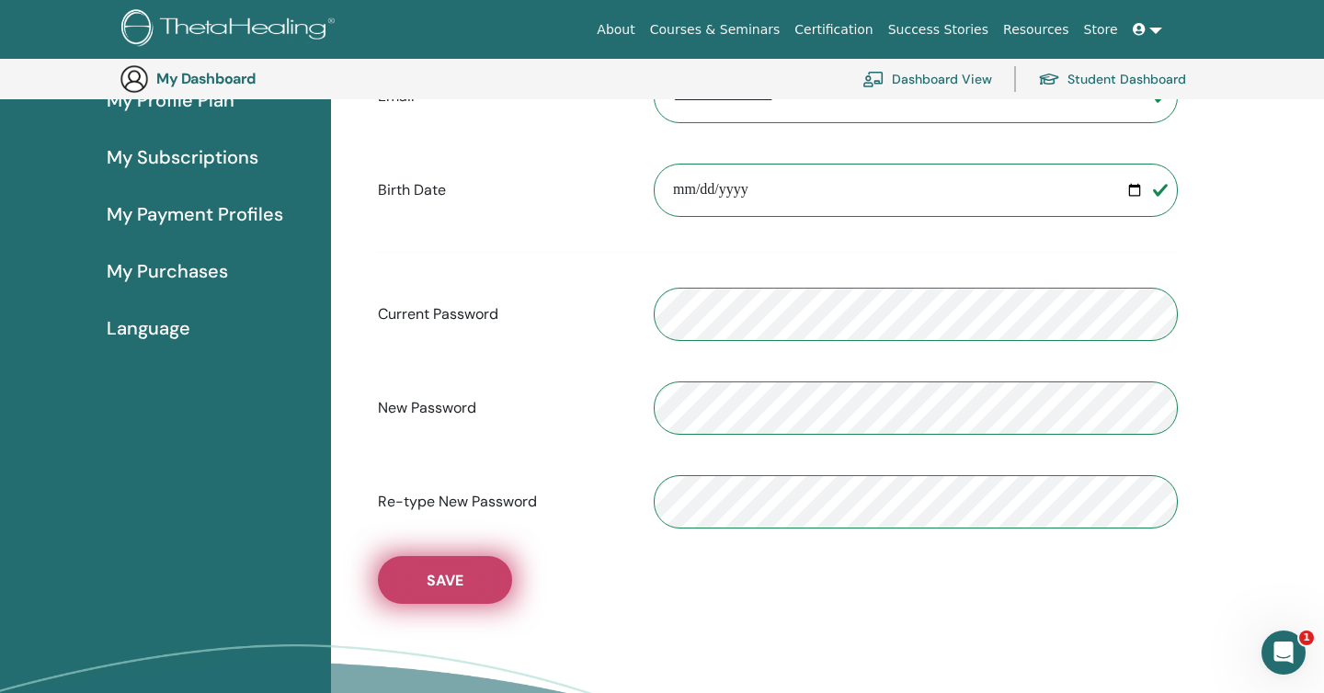
click at [456, 587] on span "Save" at bounding box center [445, 580] width 37 height 19
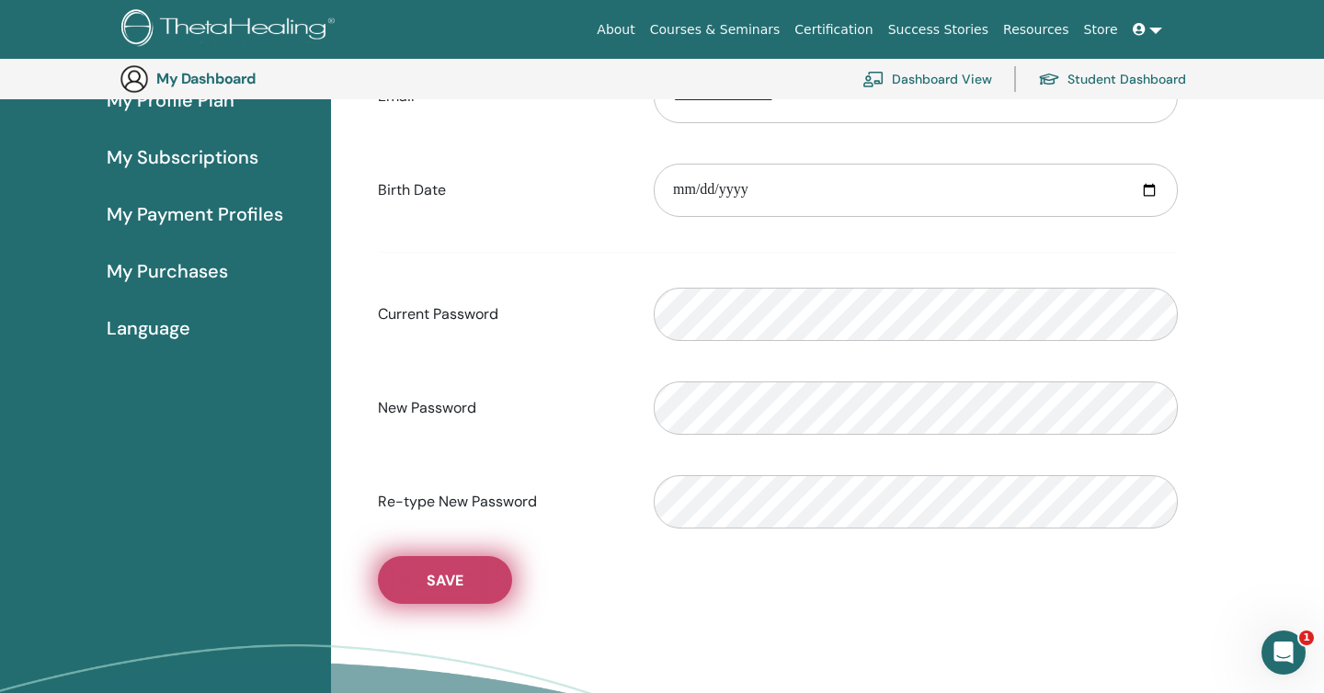
click at [456, 587] on span "Save" at bounding box center [445, 580] width 37 height 19
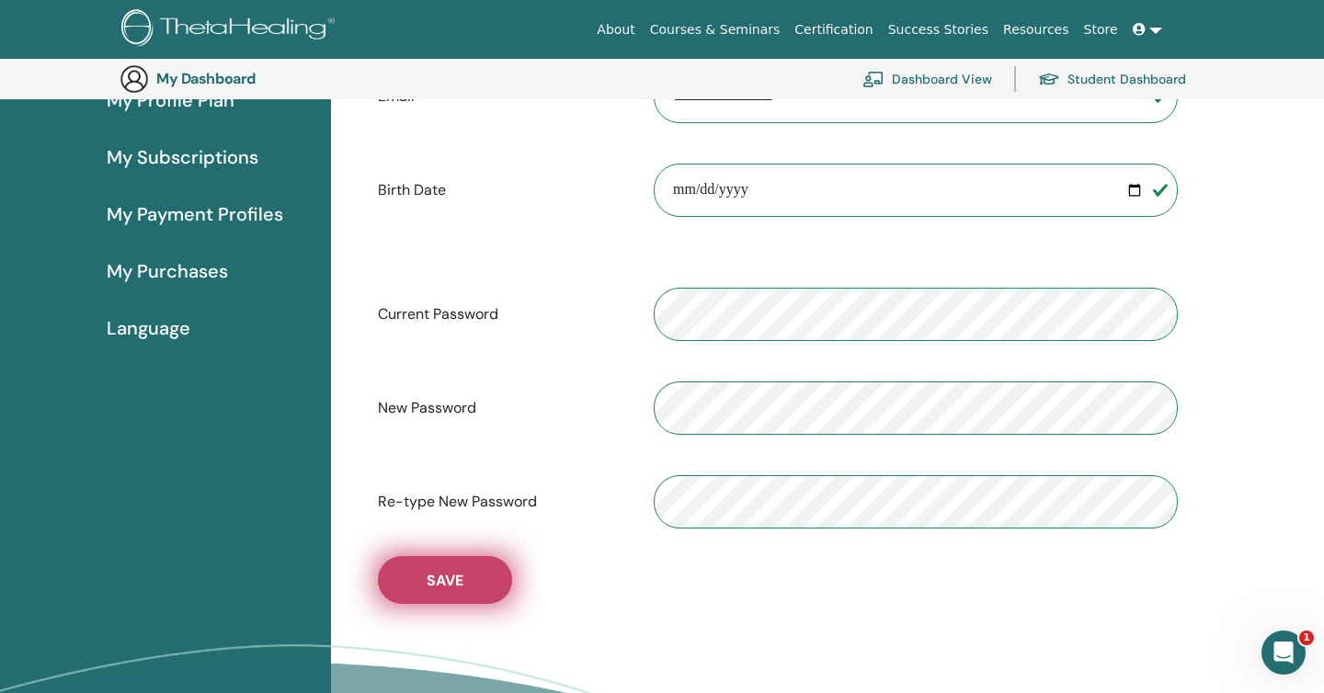
click at [456, 587] on span "Save" at bounding box center [445, 580] width 37 height 19
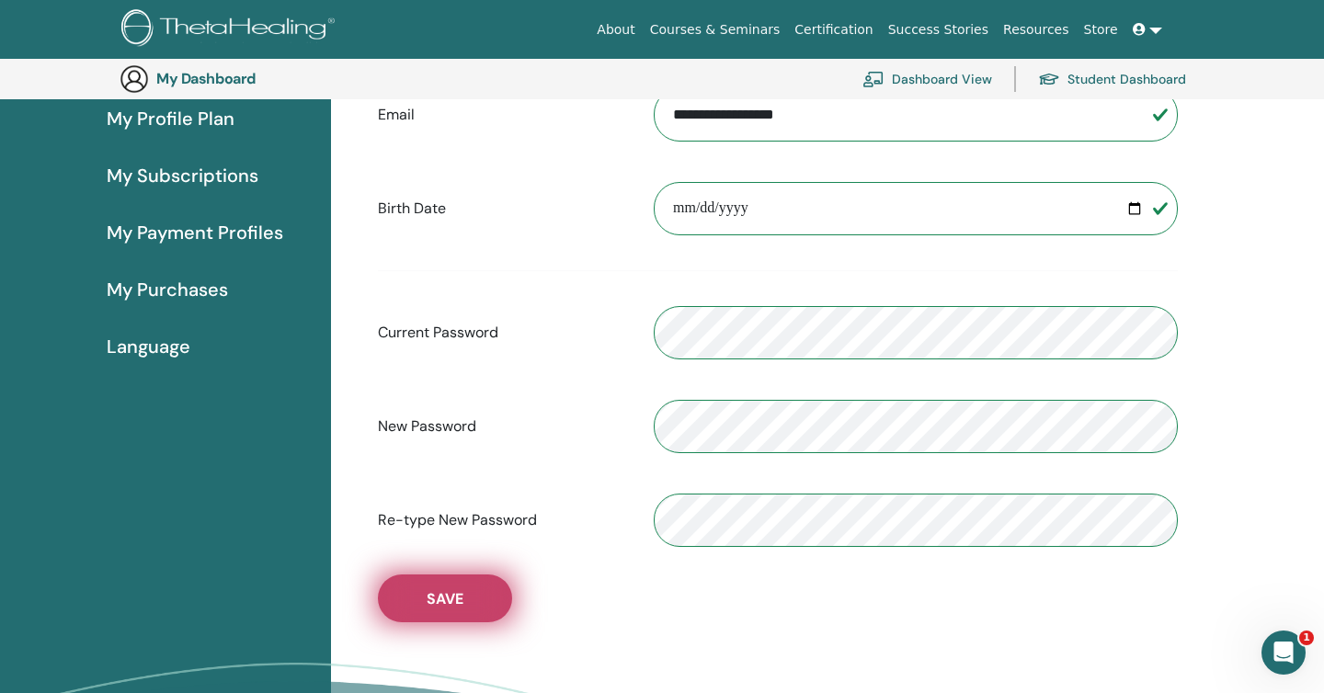
scroll to position [232, 0]
click at [456, 590] on span "Save" at bounding box center [445, 597] width 37 height 19
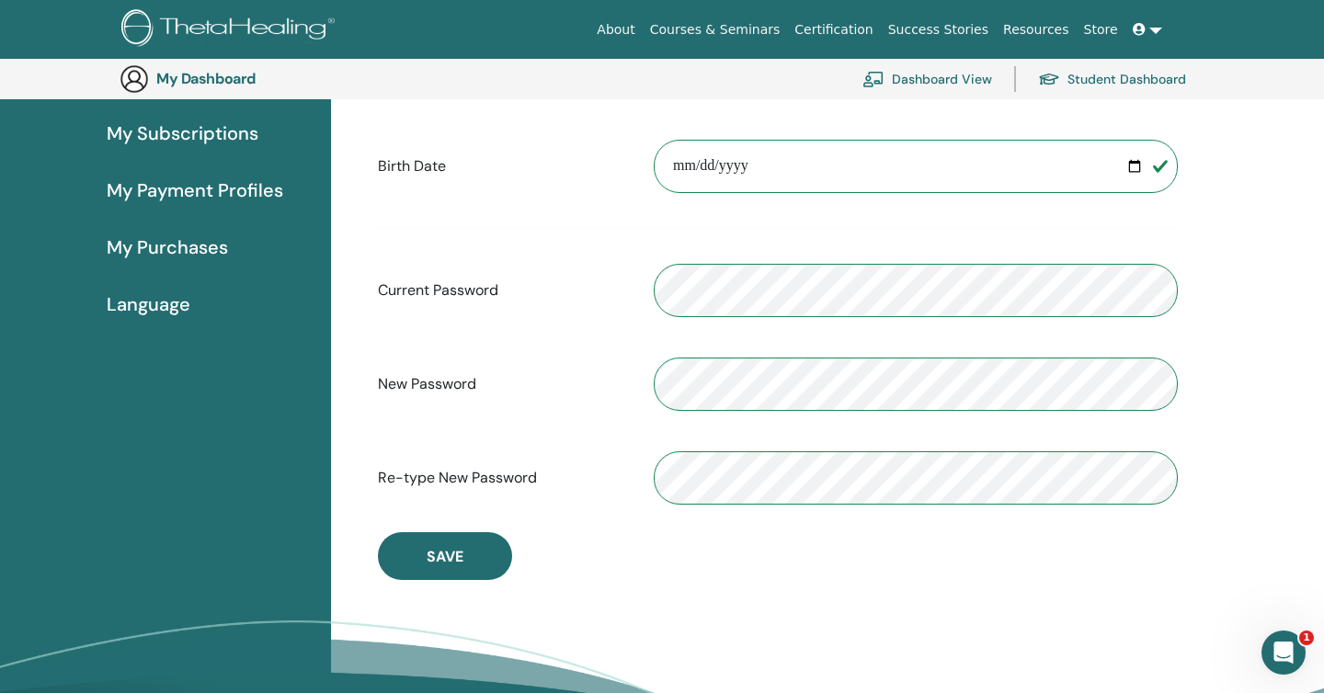
scroll to position [268, 0]
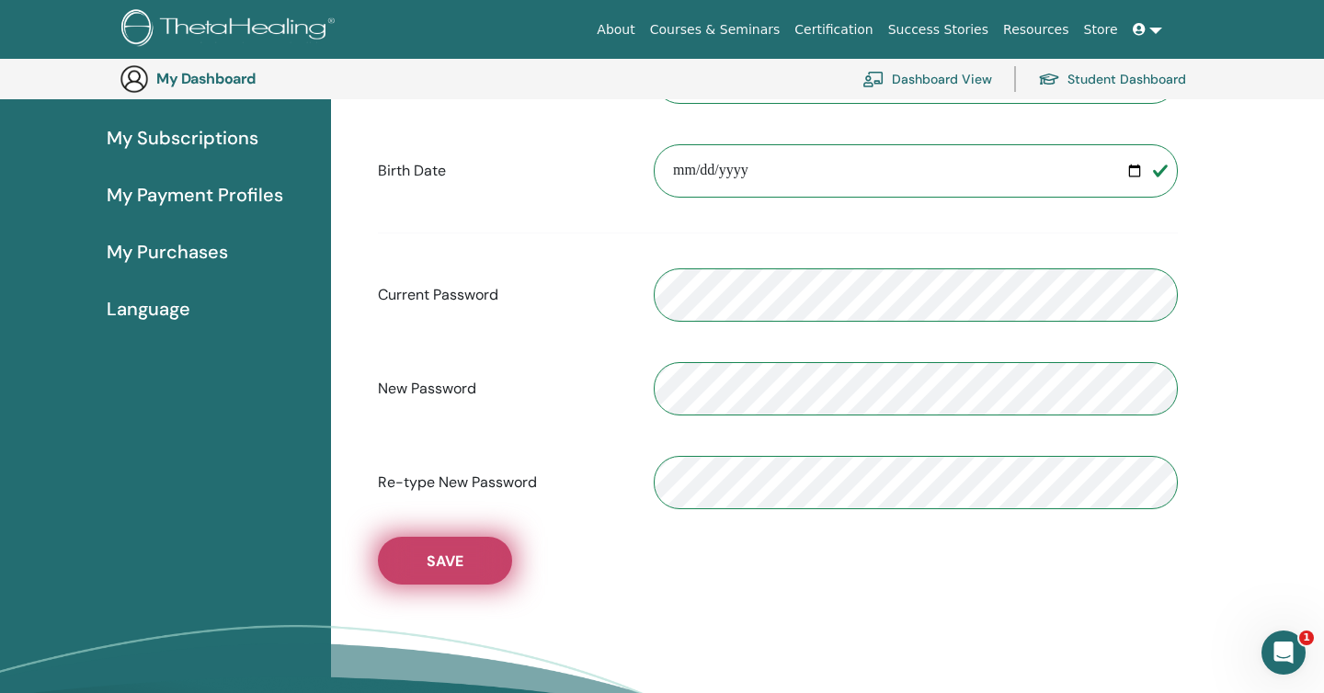
click at [450, 565] on span "Save" at bounding box center [445, 561] width 37 height 19
click at [490, 563] on button "Save" at bounding box center [445, 561] width 134 height 48
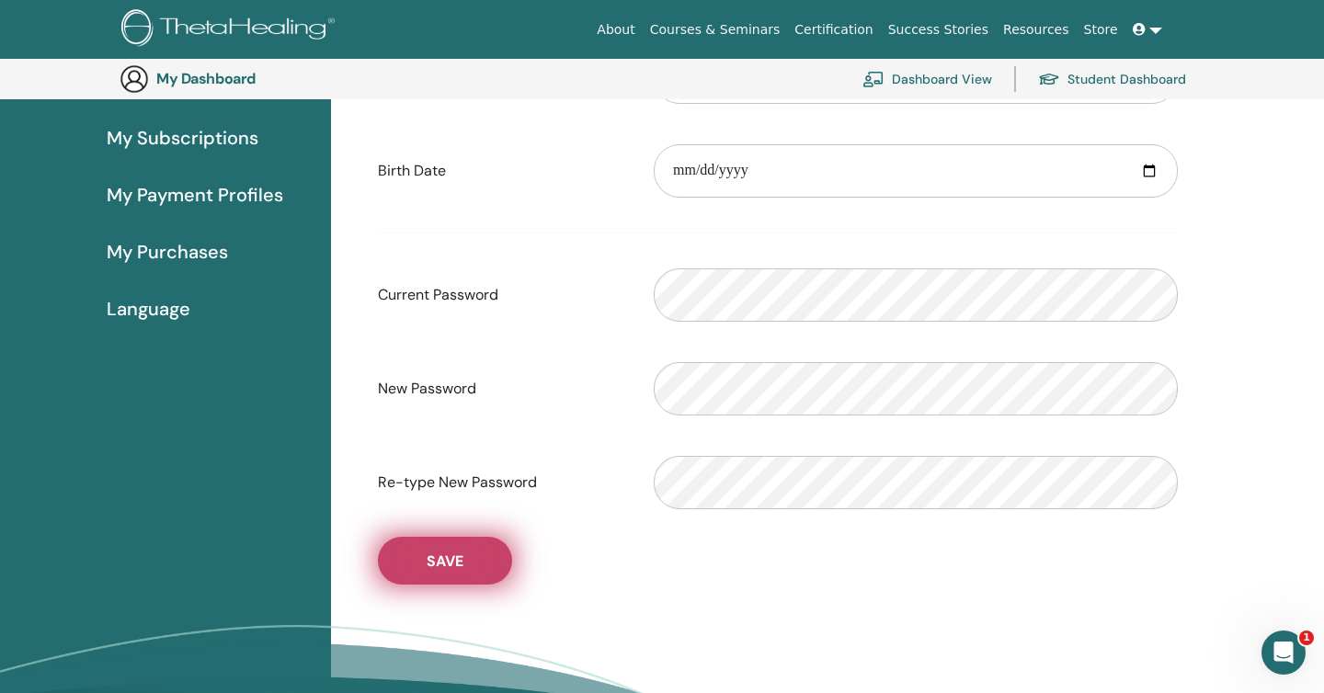
click at [490, 563] on button "Save" at bounding box center [445, 561] width 134 height 48
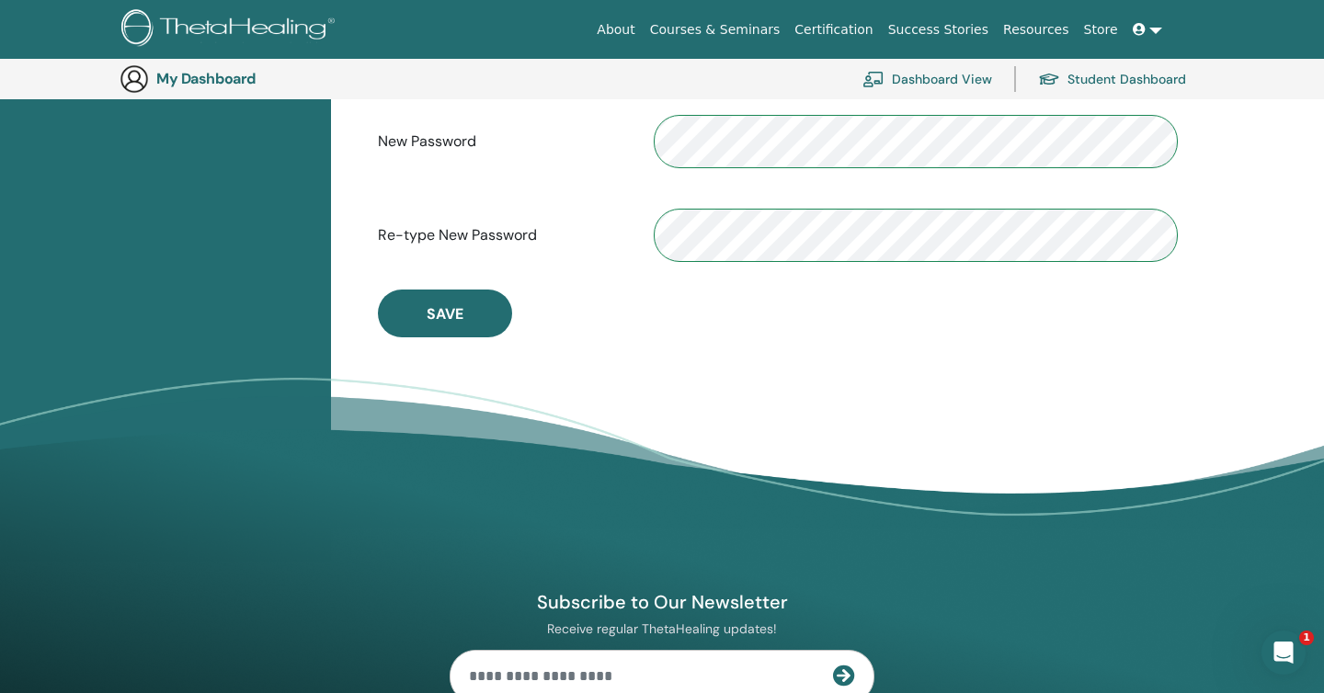
scroll to position [446, 0]
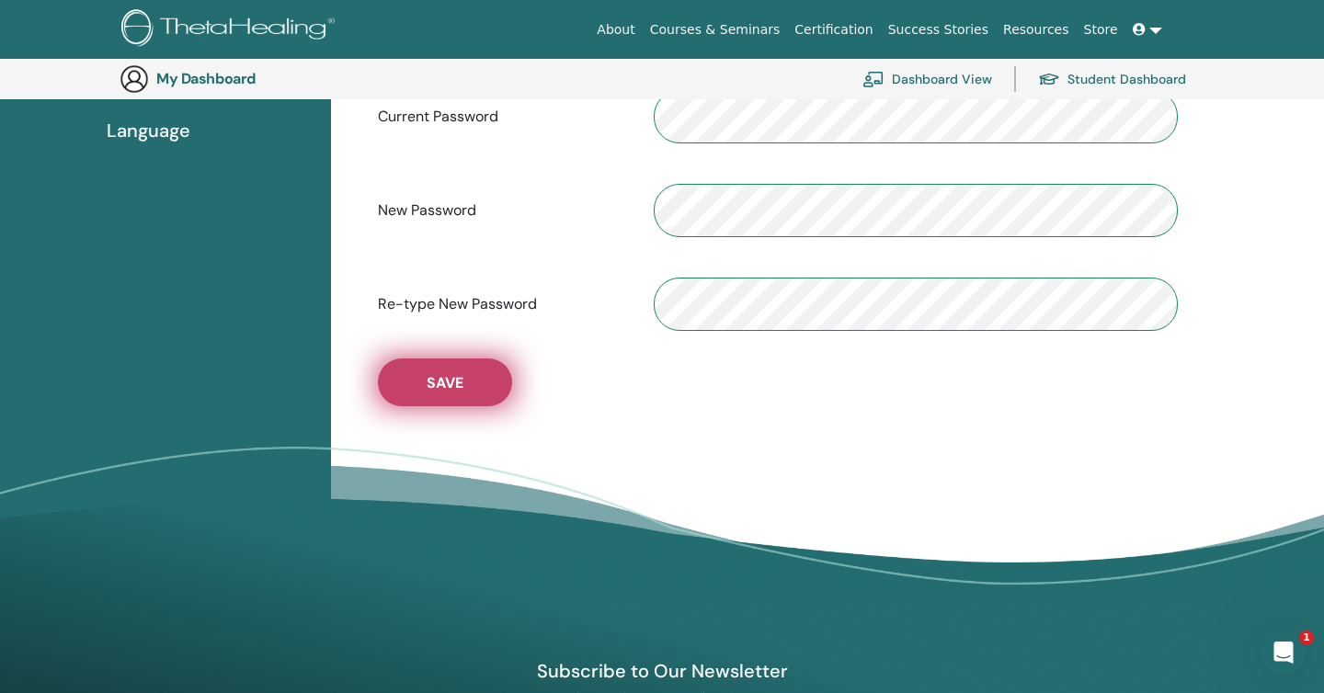
click at [466, 393] on button "Save" at bounding box center [445, 383] width 134 height 48
click at [467, 381] on button "Save" at bounding box center [445, 383] width 134 height 48
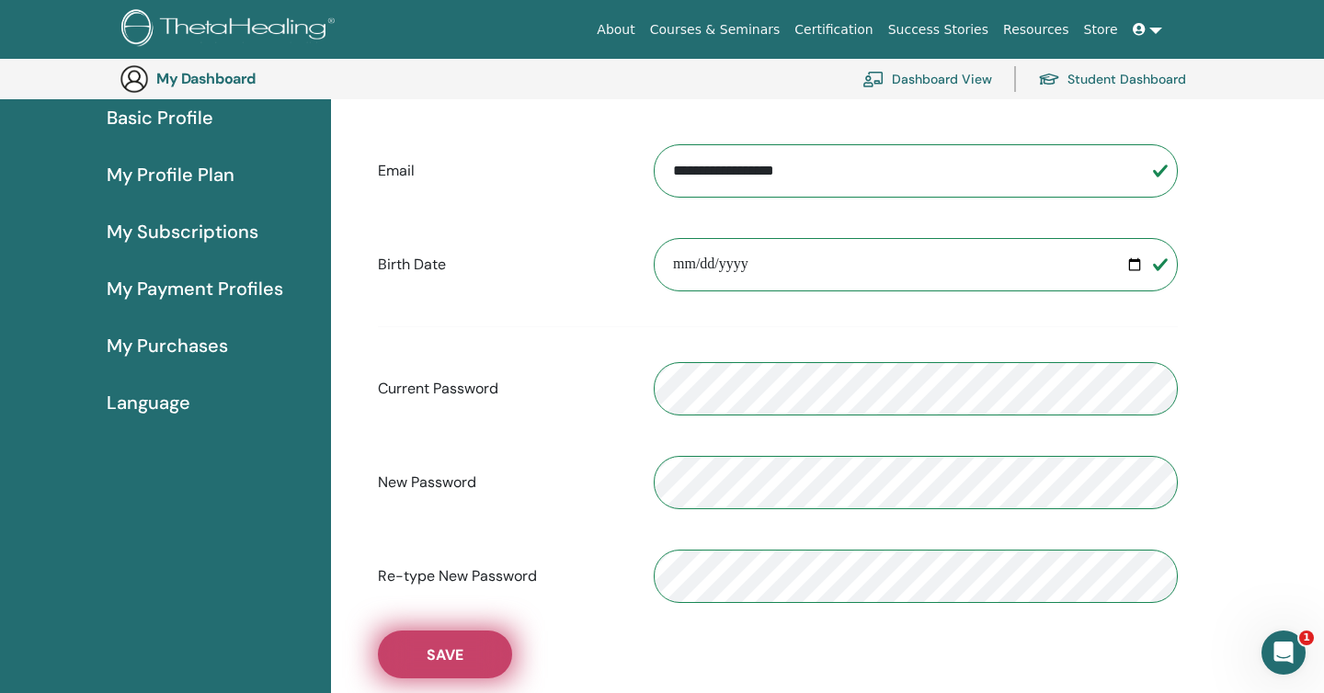
scroll to position [175, 0]
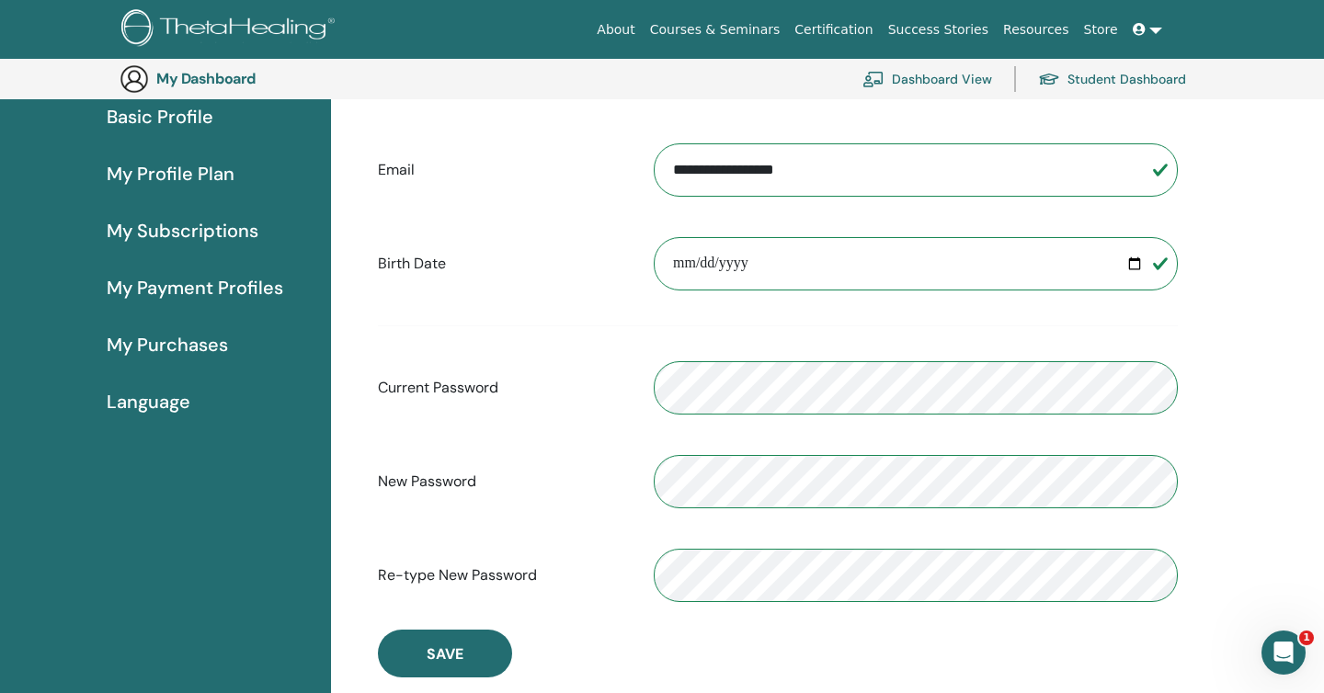
click at [188, 120] on span "Basic Profile" at bounding box center [160, 117] width 107 height 28
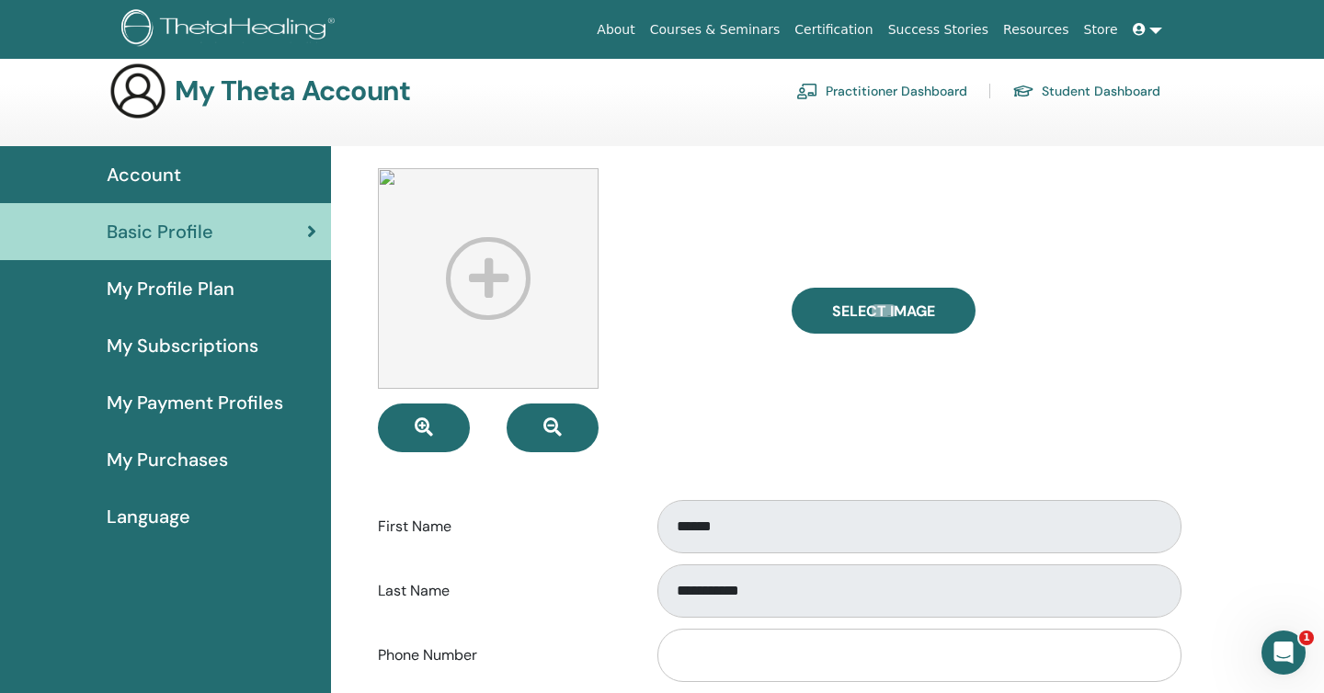
scroll to position [78, 0]
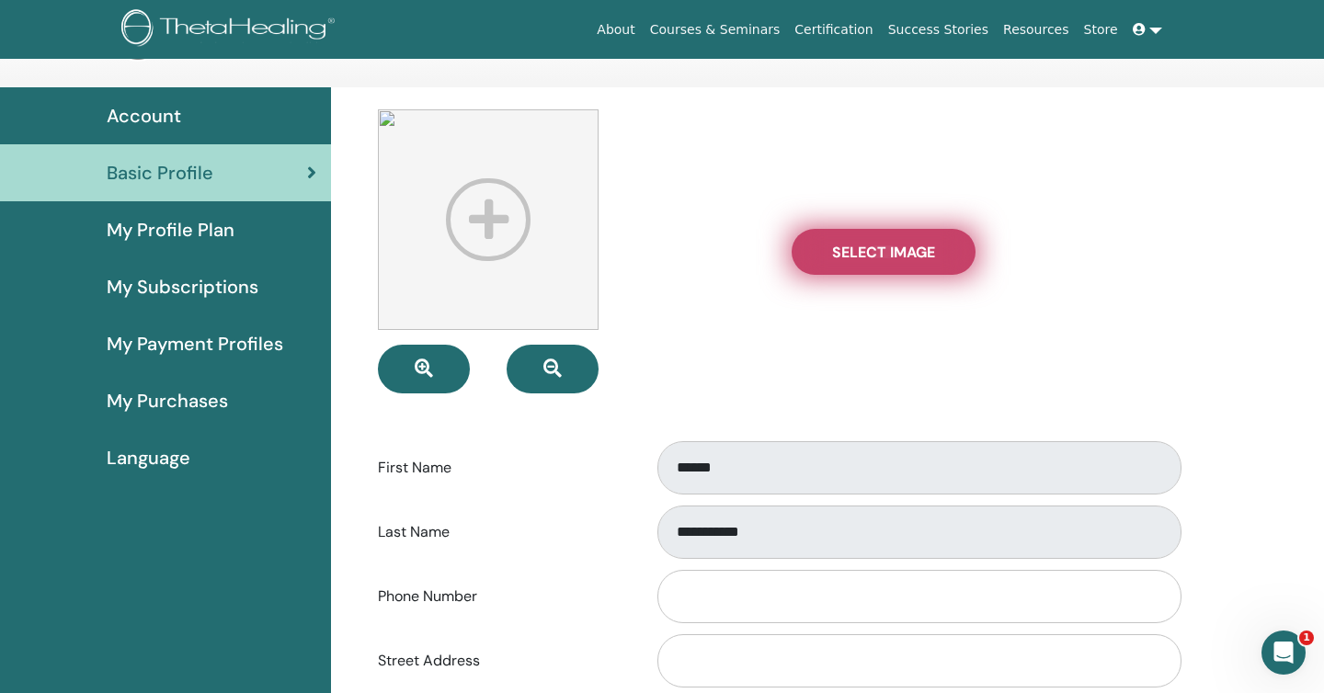
click at [844, 256] on span "Select Image" at bounding box center [883, 252] width 103 height 19
click at [872, 256] on input "Select Image" at bounding box center [884, 251] width 24 height 13
type input "**********"
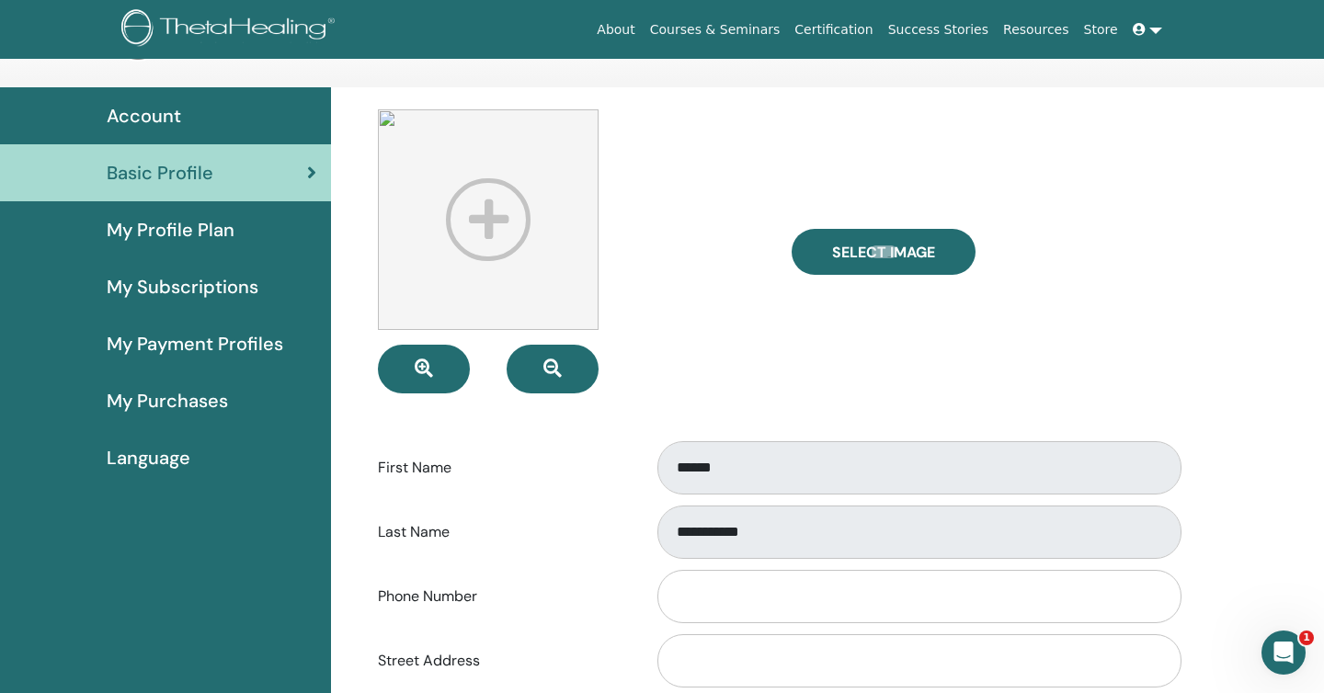
click at [492, 219] on img at bounding box center [488, 219] width 221 height 221
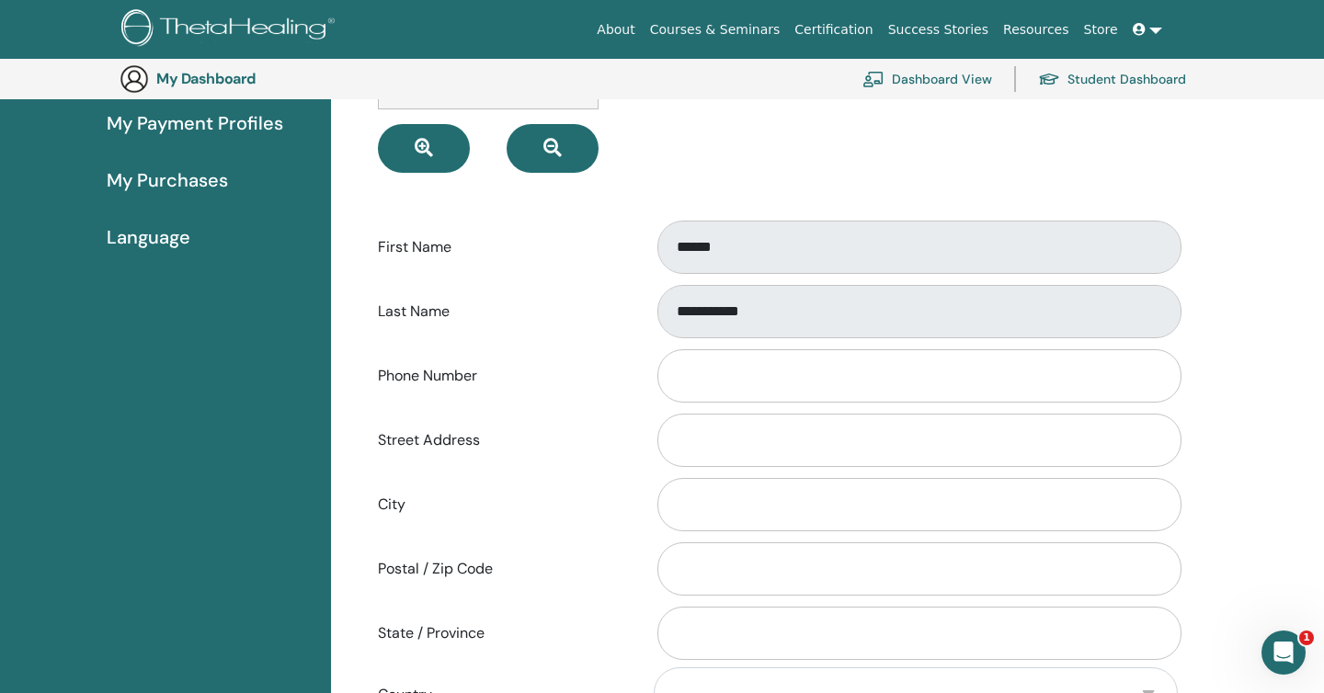
scroll to position [340, 0]
click at [715, 377] on input "Phone Number" at bounding box center [919, 374] width 524 height 53
type input "**********"
type input "*******"
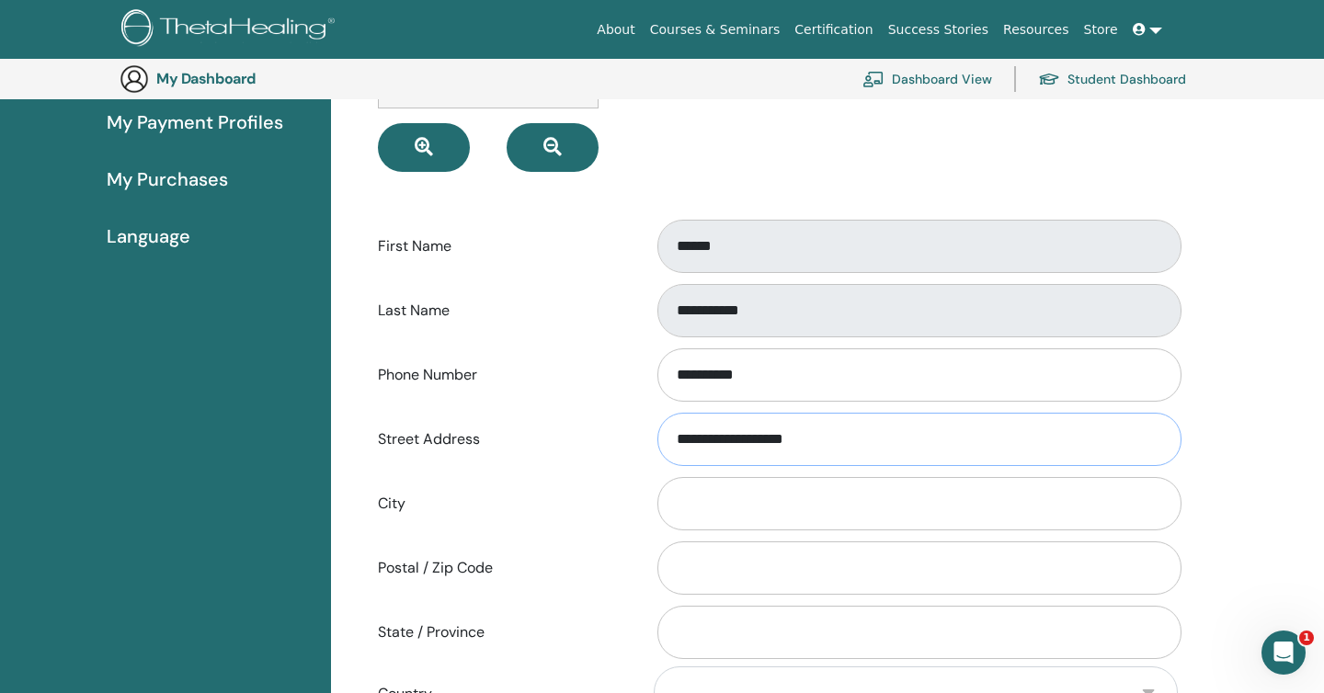
type input "*****"
type input "**"
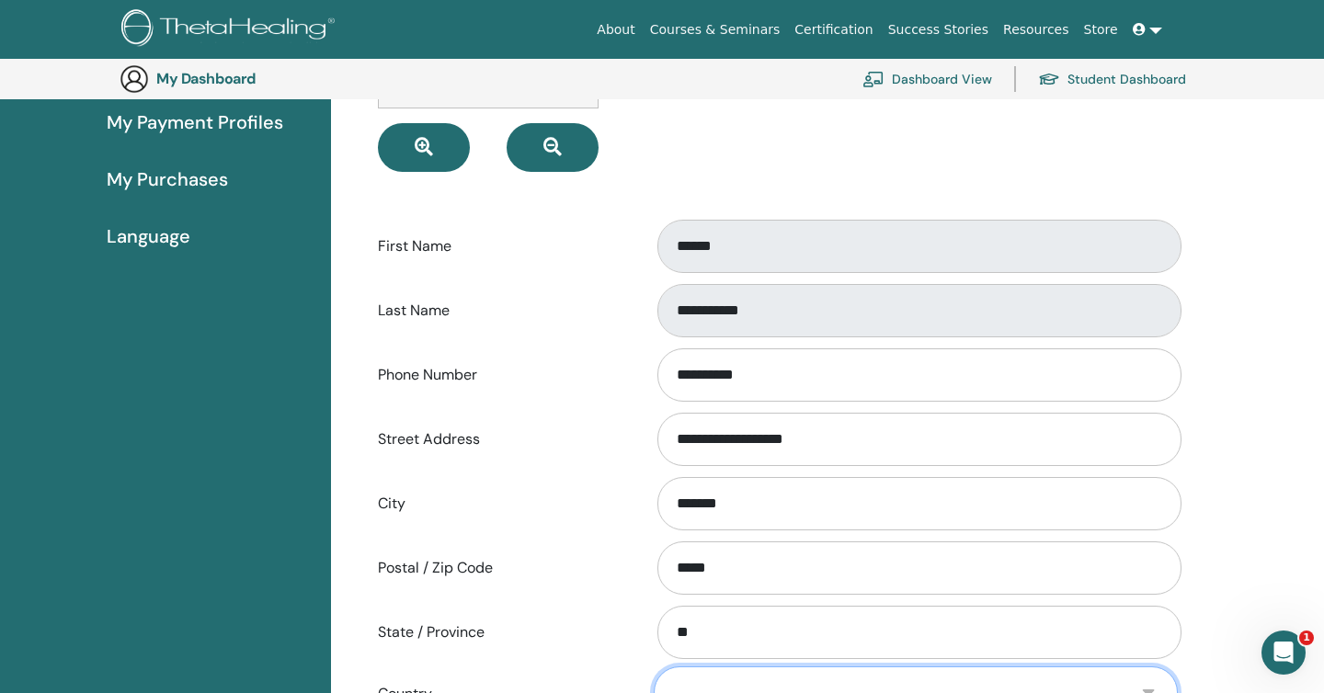
select select "*"
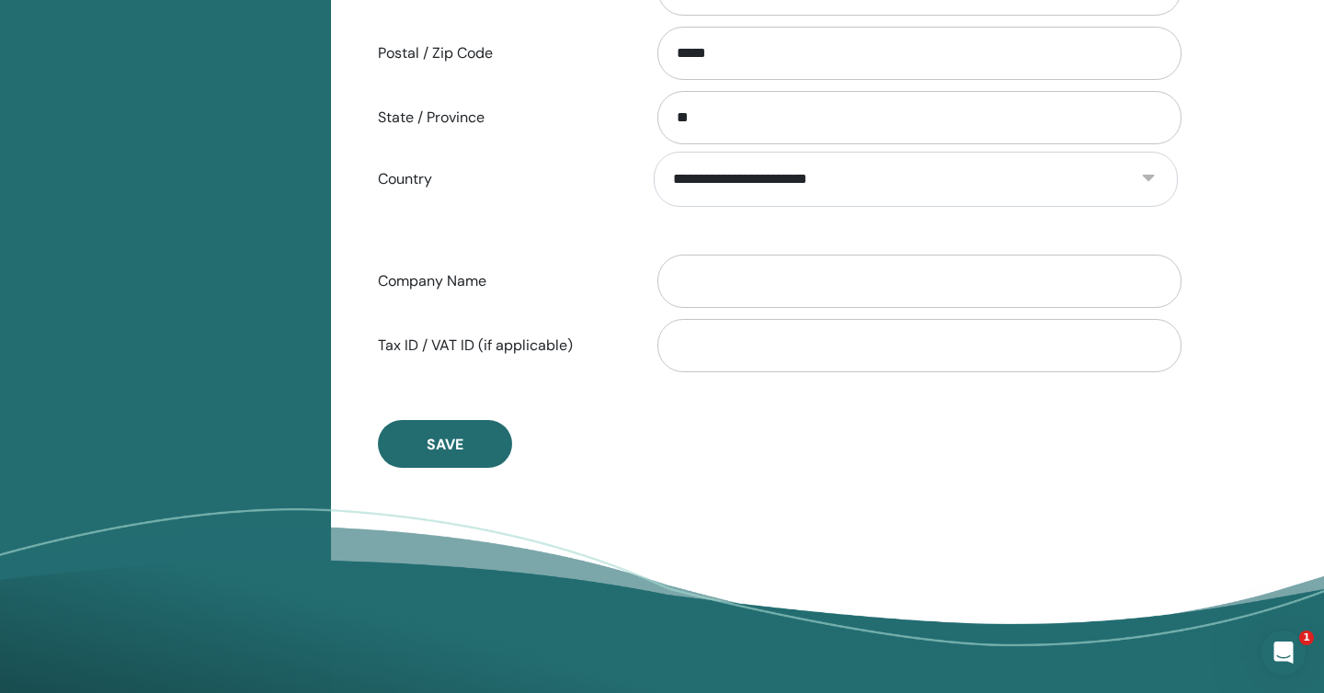
scroll to position [853, 0]
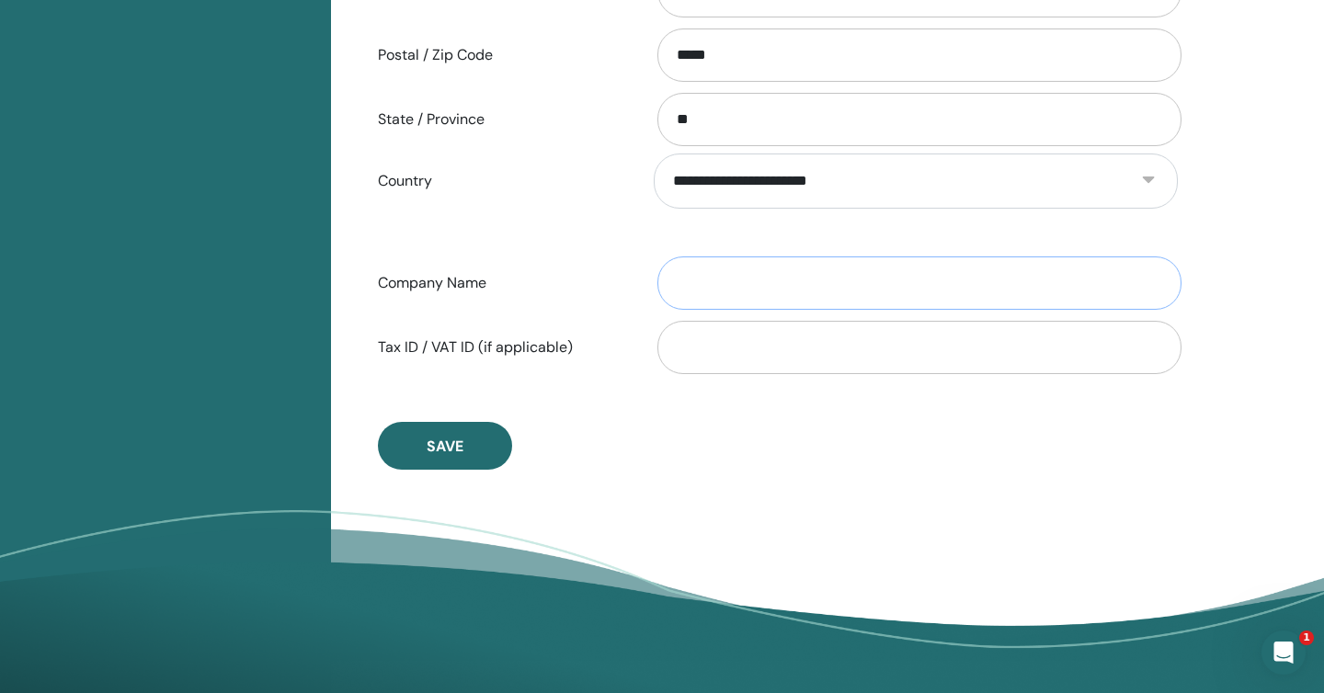
click at [681, 281] on input "Company Name" at bounding box center [919, 283] width 524 height 53
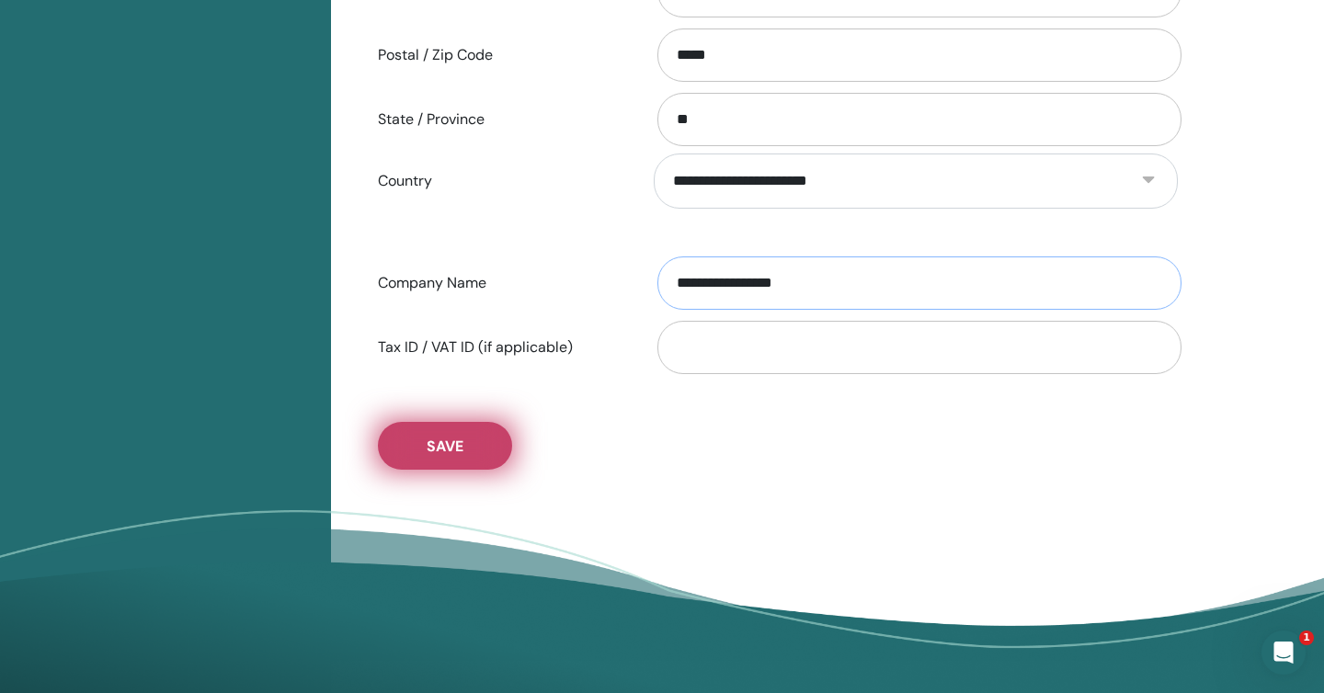
type input "**********"
click at [487, 449] on button "Save" at bounding box center [445, 446] width 134 height 48
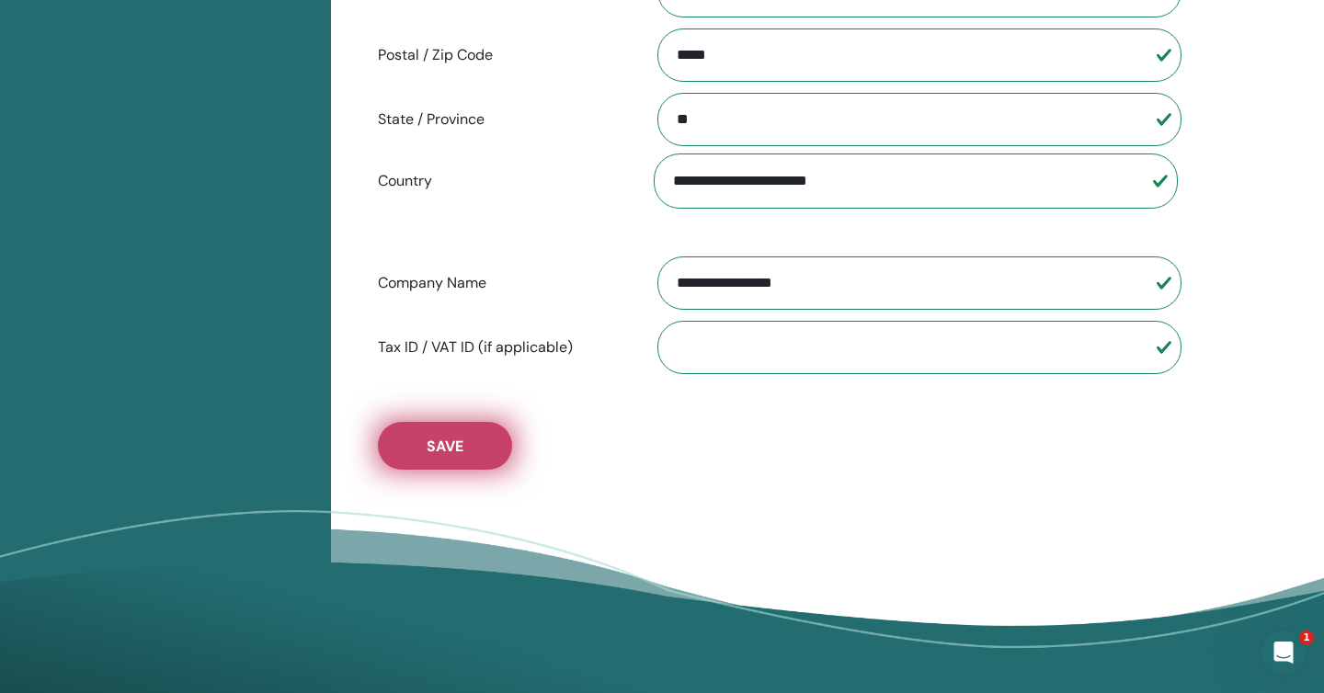
click at [487, 449] on button "Save" at bounding box center [445, 446] width 134 height 48
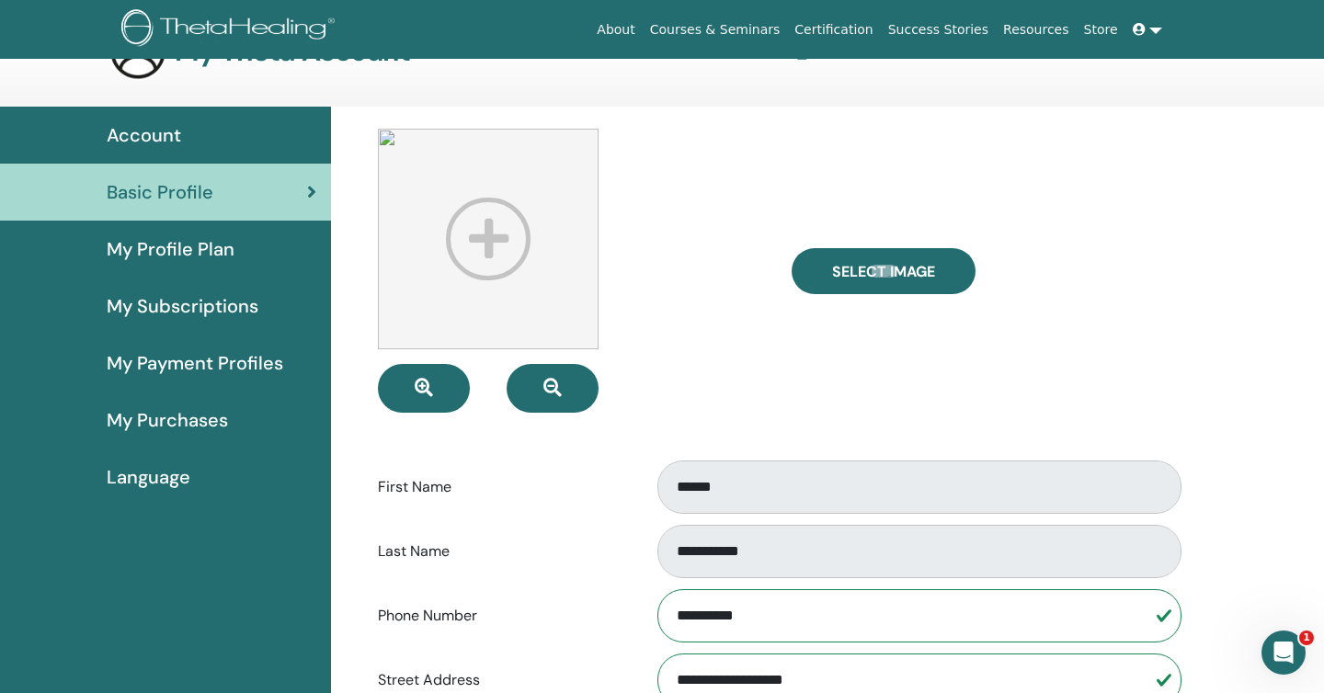
scroll to position [66, 0]
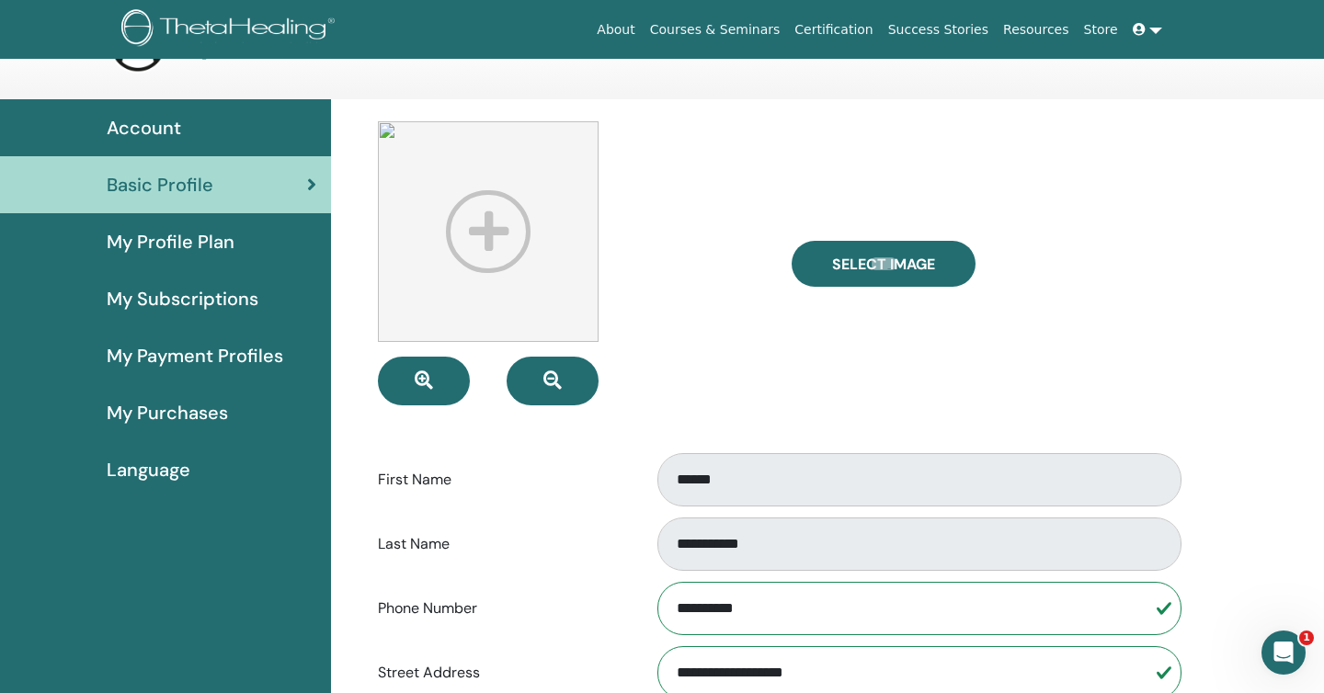
click at [222, 236] on span "My Profile Plan" at bounding box center [171, 242] width 128 height 28
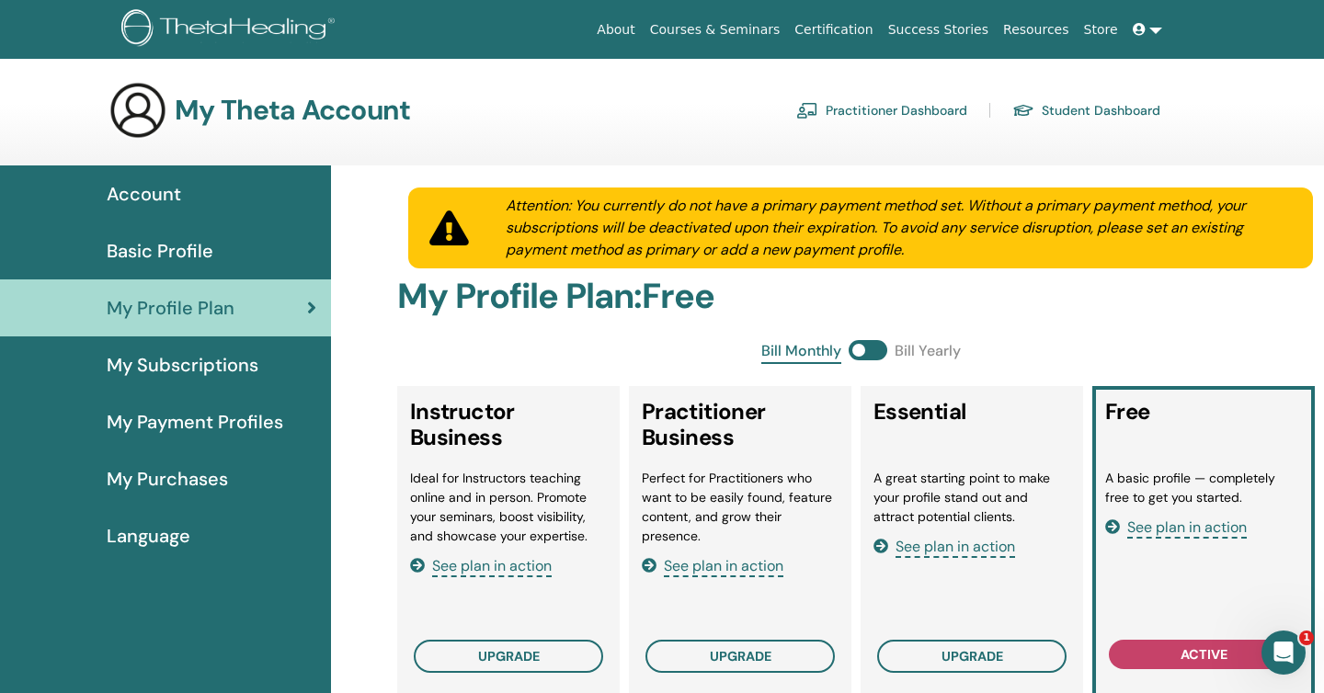
click at [942, 106] on link "Practitioner Dashboard" at bounding box center [881, 110] width 171 height 29
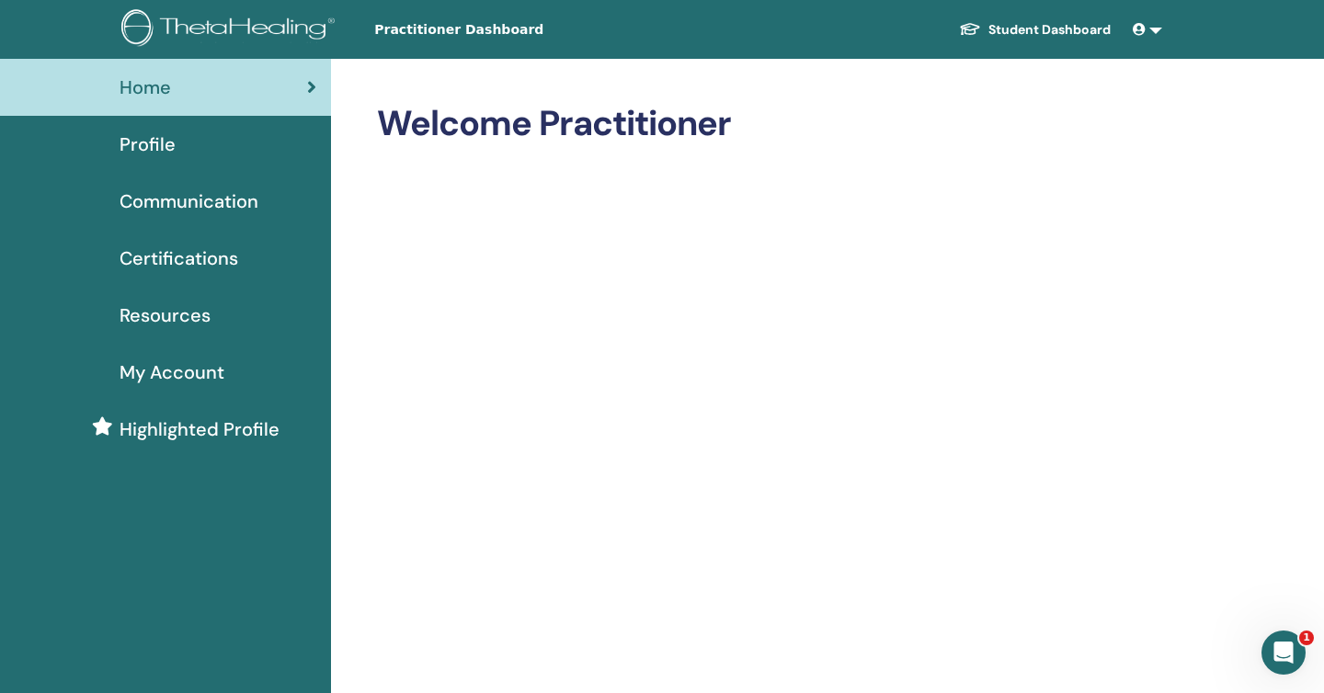
scroll to position [41, 0]
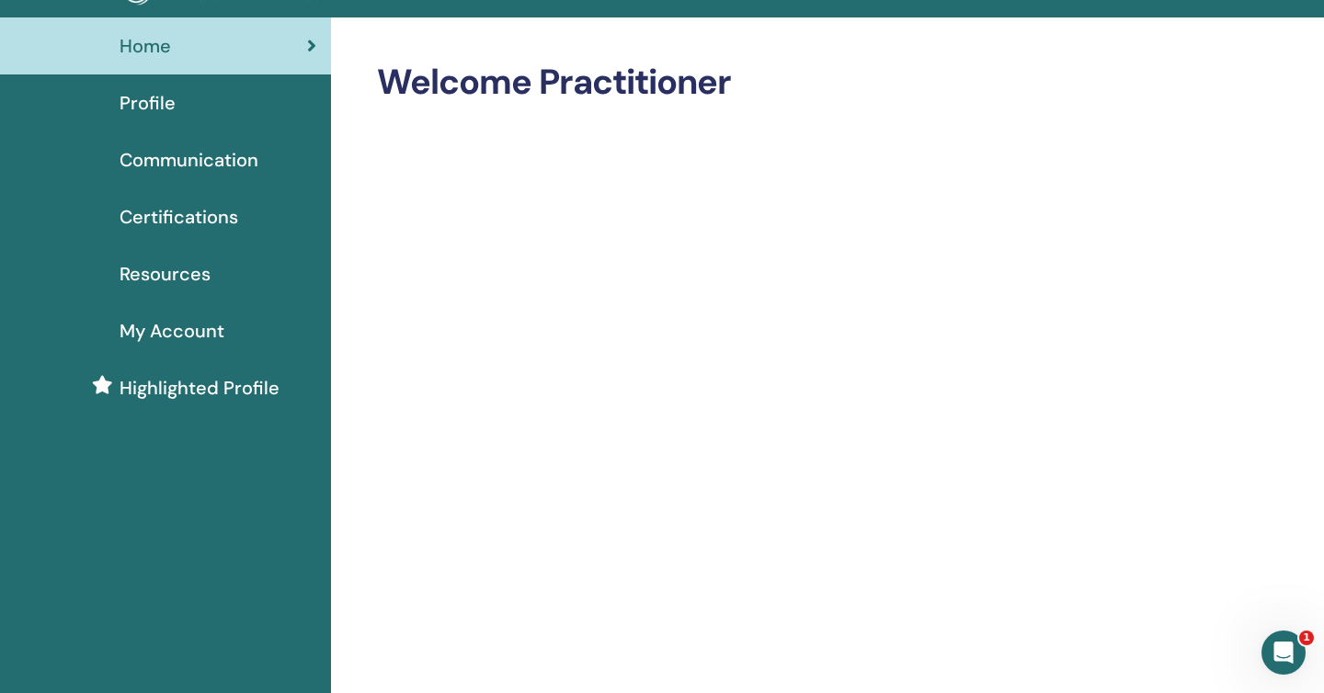
click at [186, 97] on div "Profile" at bounding box center [166, 103] width 302 height 28
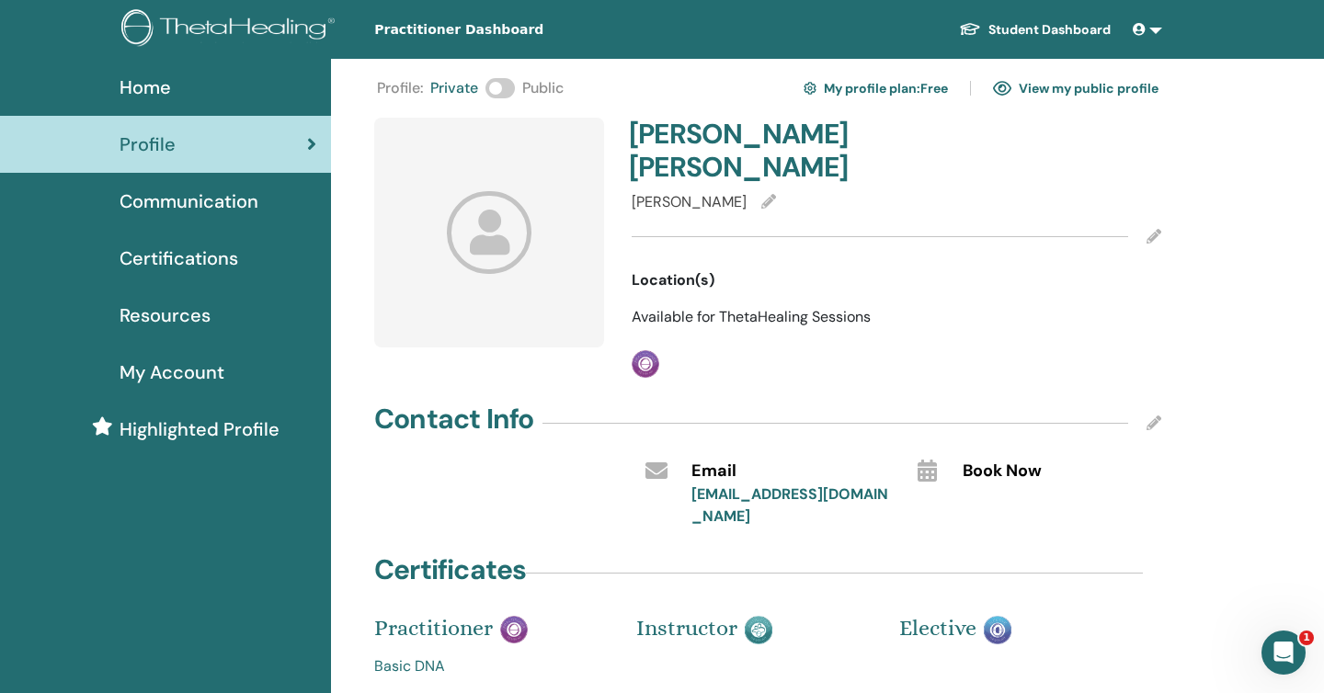
click at [515, 89] on span at bounding box center [499, 88] width 29 height 20
click at [511, 212] on icon at bounding box center [490, 232] width 86 height 82
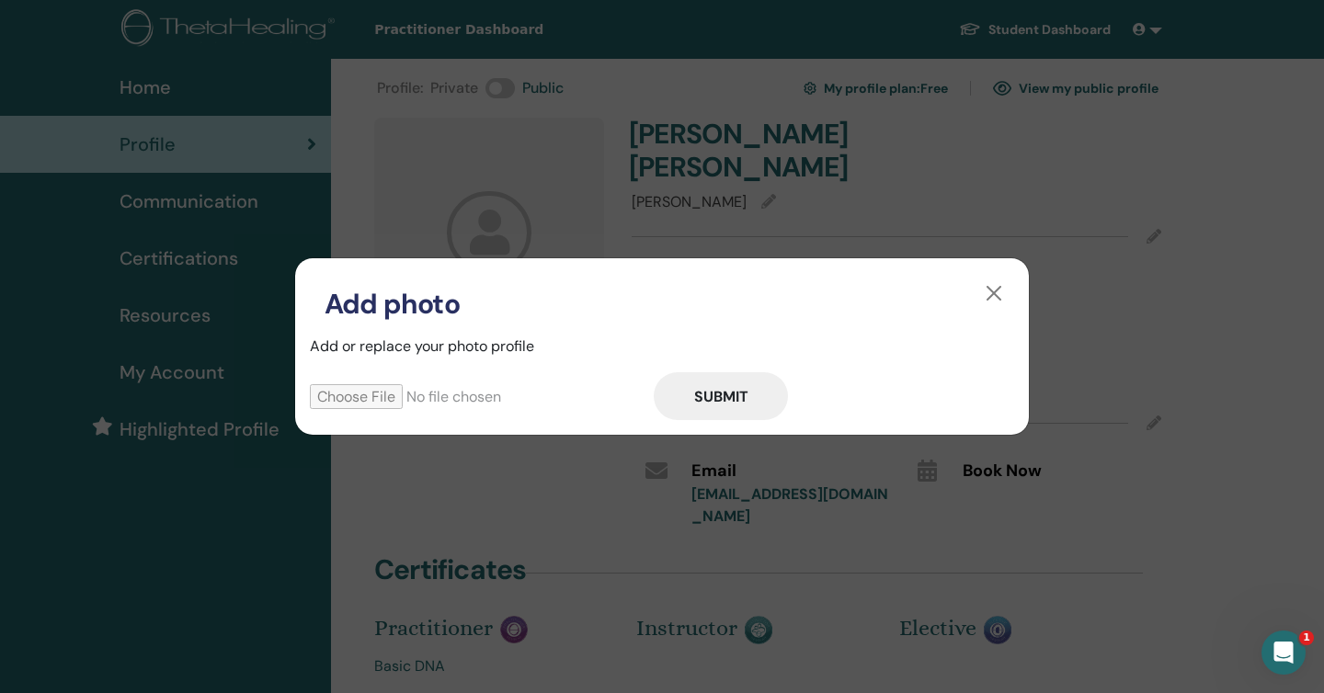
click at [389, 388] on input "file" at bounding box center [482, 396] width 344 height 25
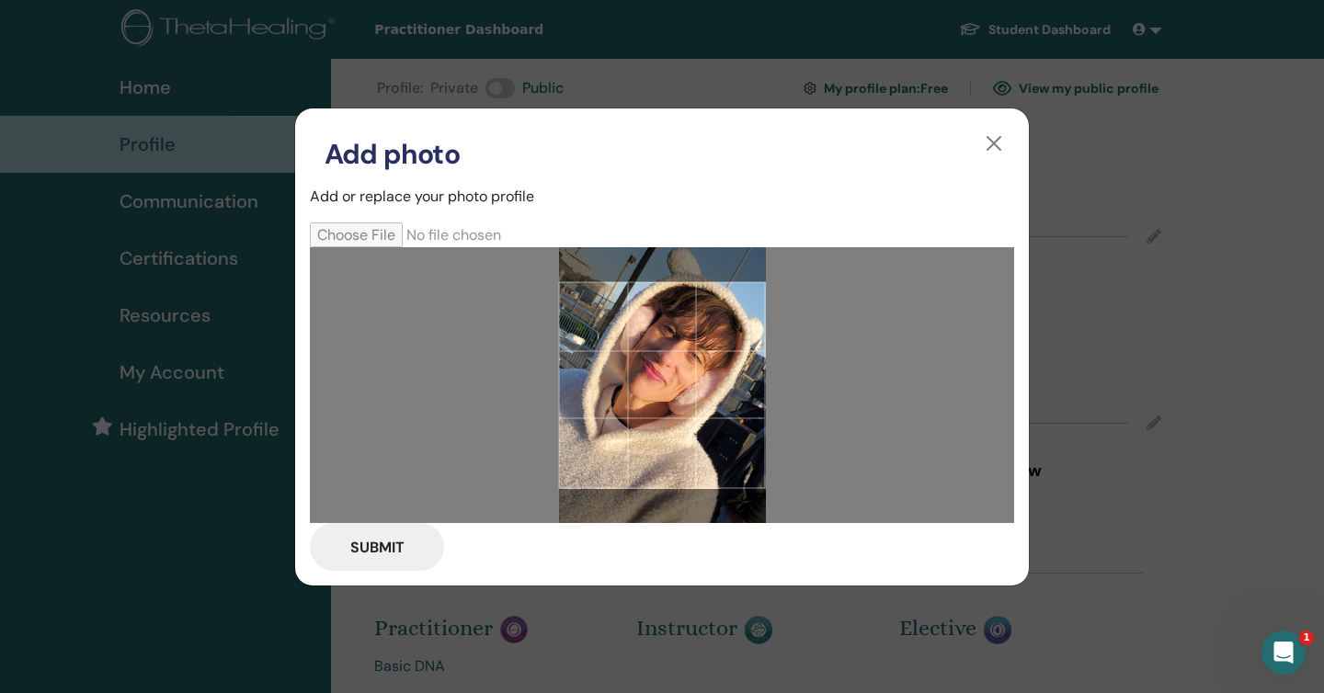
click at [357, 227] on input "file" at bounding box center [482, 235] width 344 height 25
type input "**********"
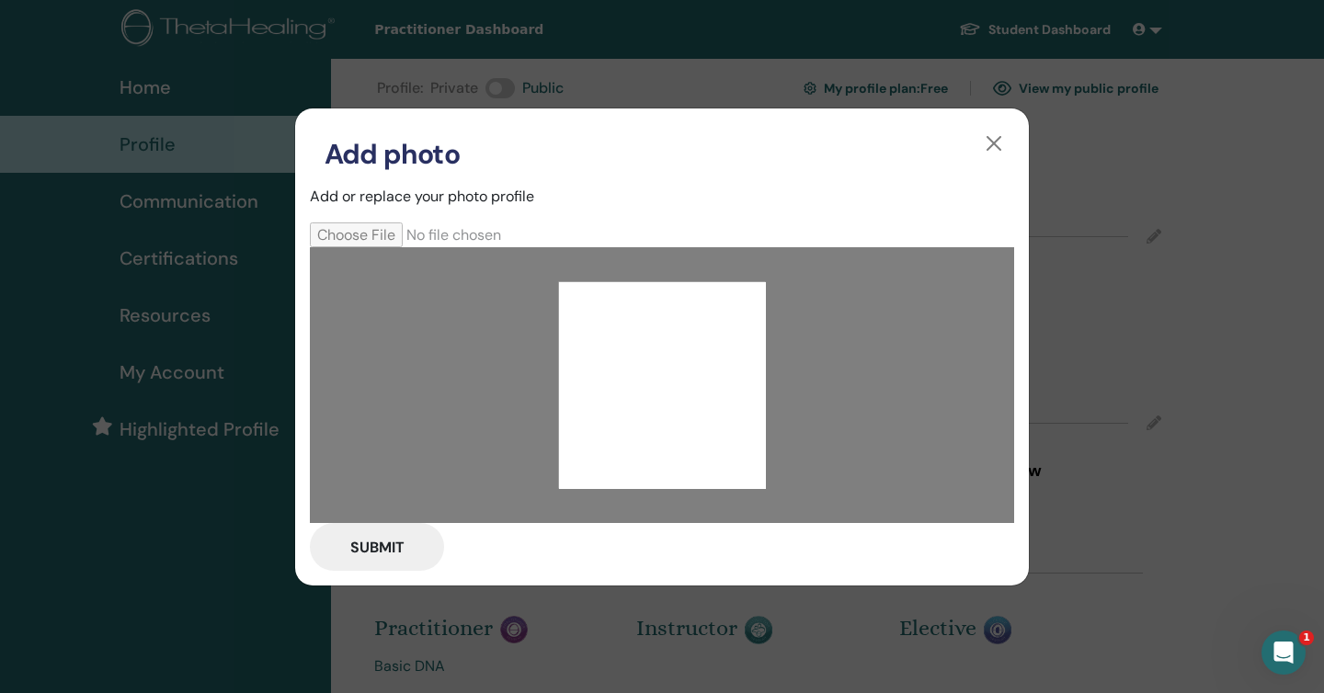
click at [709, 405] on div at bounding box center [662, 384] width 207 height 207
click at [401, 548] on button "Submit" at bounding box center [377, 547] width 134 height 48
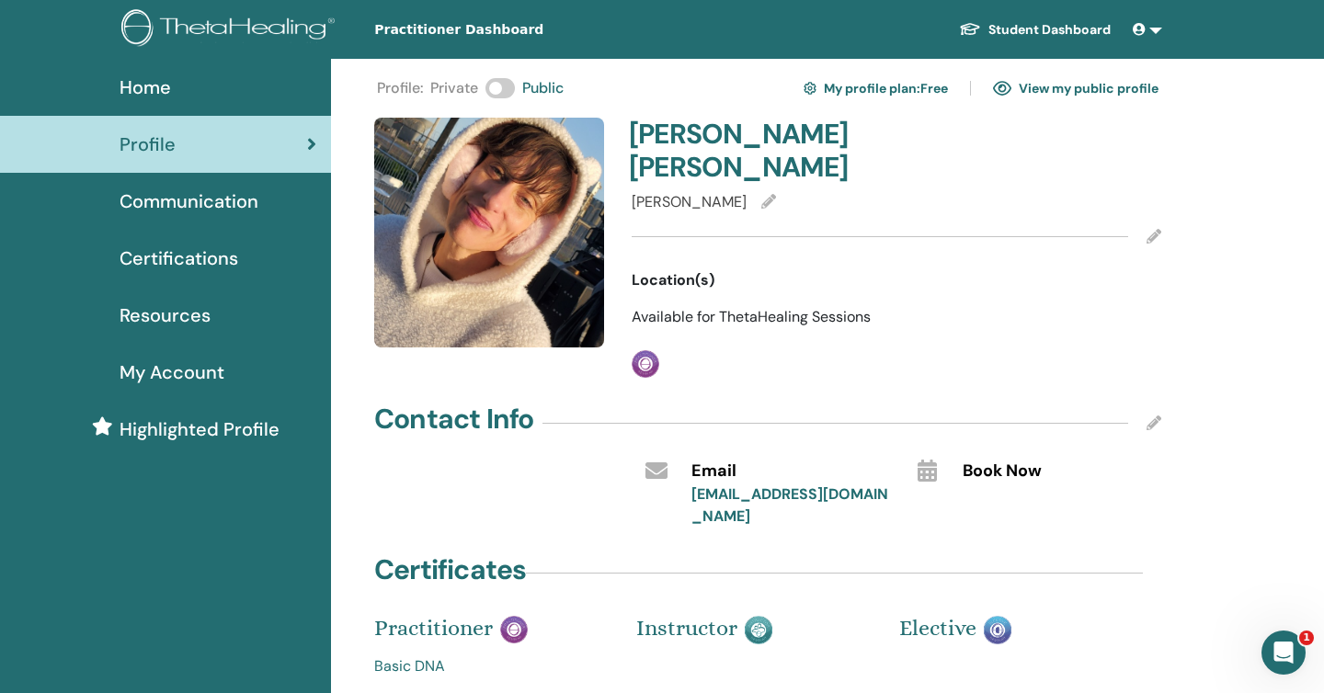
click at [1029, 25] on link "Student Dashboard" at bounding box center [1034, 30] width 181 height 34
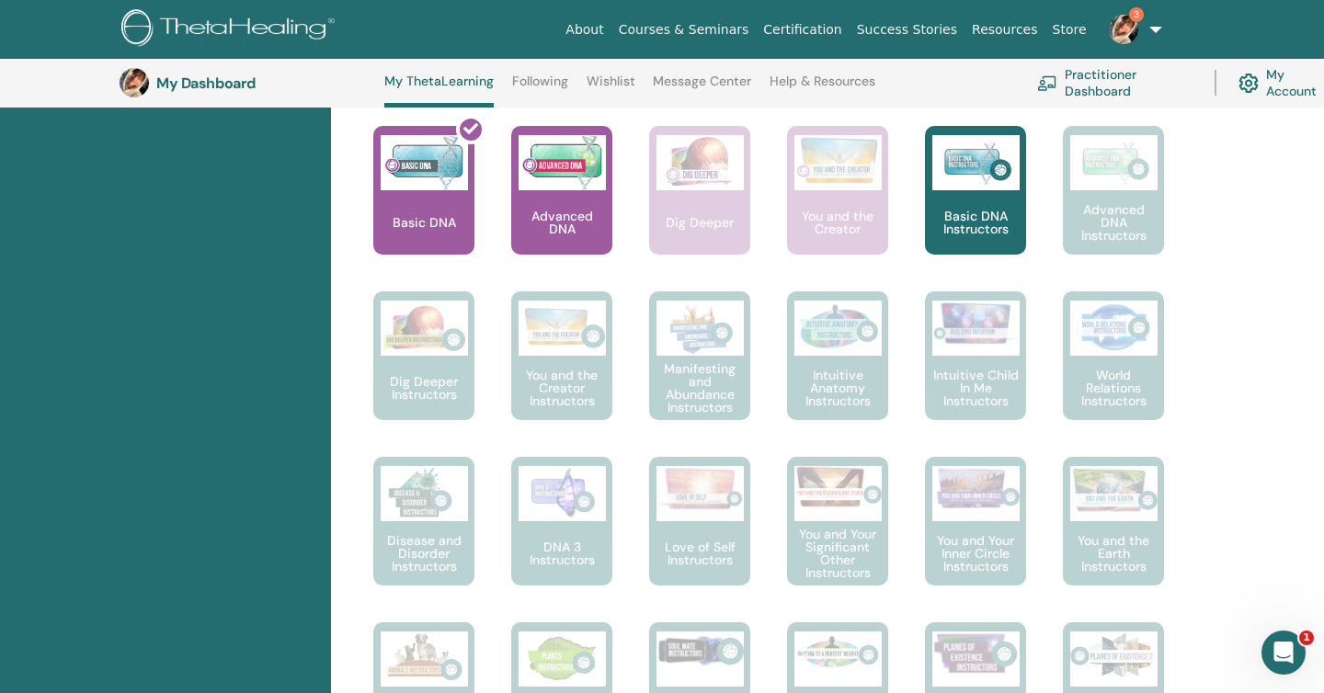
scroll to position [789, 0]
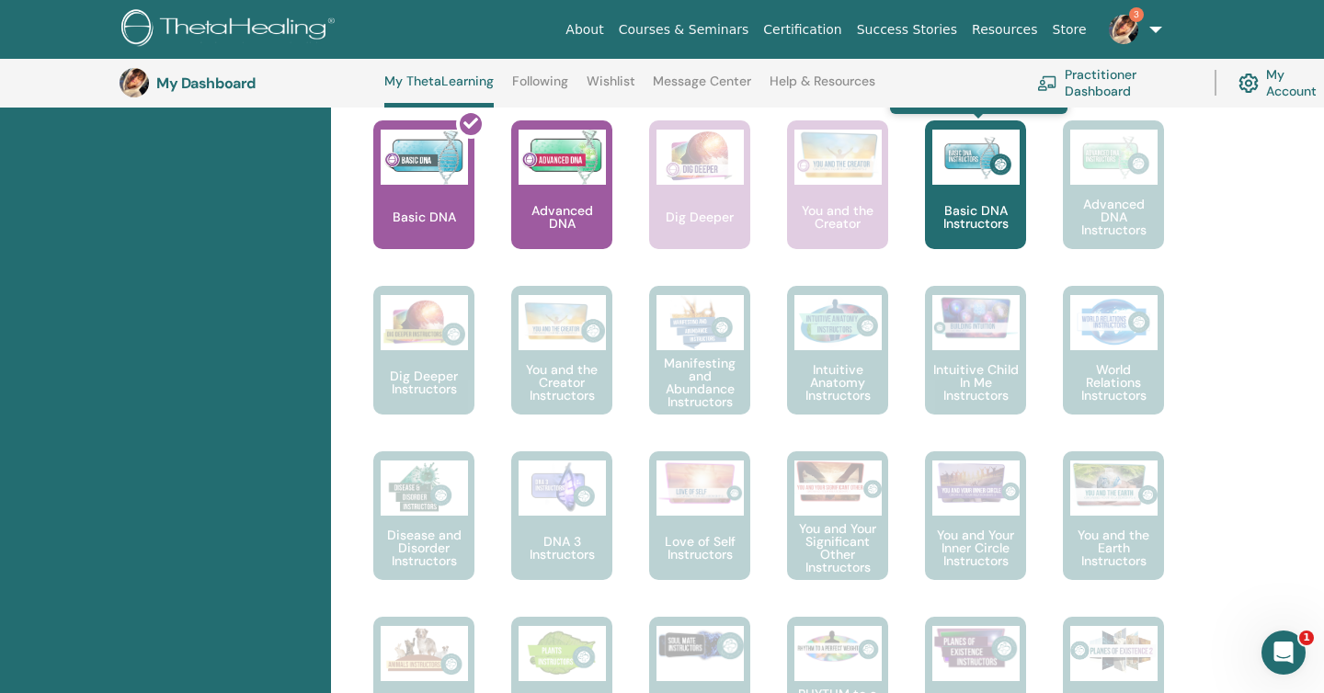
click at [985, 219] on p "Basic DNA Instructors" at bounding box center [975, 217] width 101 height 26
click at [971, 196] on div "Basic DNA Instructors" at bounding box center [975, 184] width 101 height 129
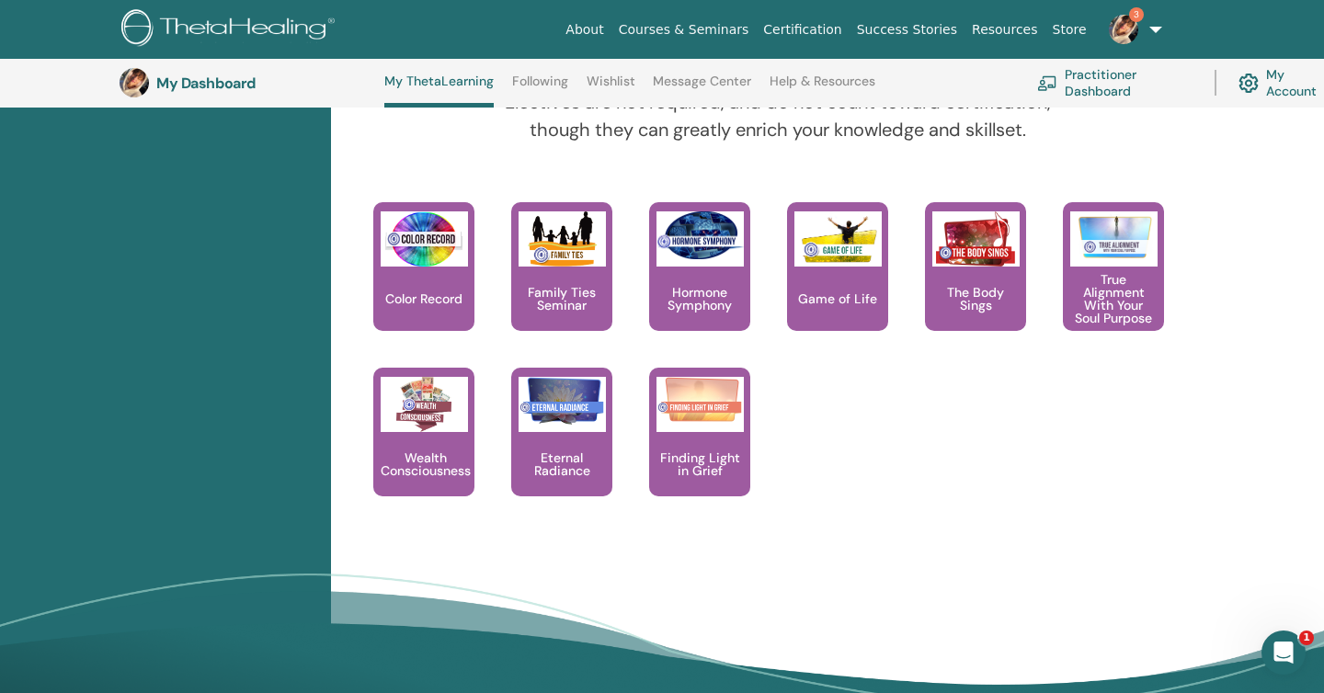
scroll to position [1746, 0]
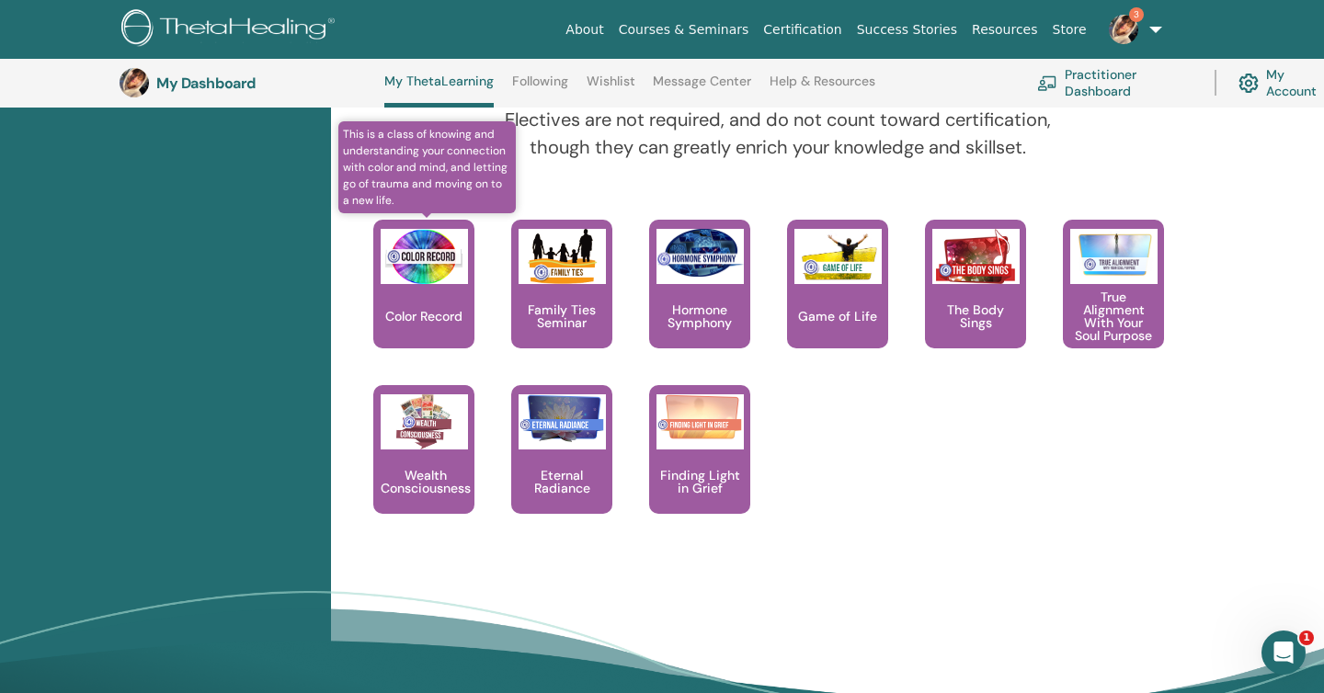
scroll to position [1724, 0]
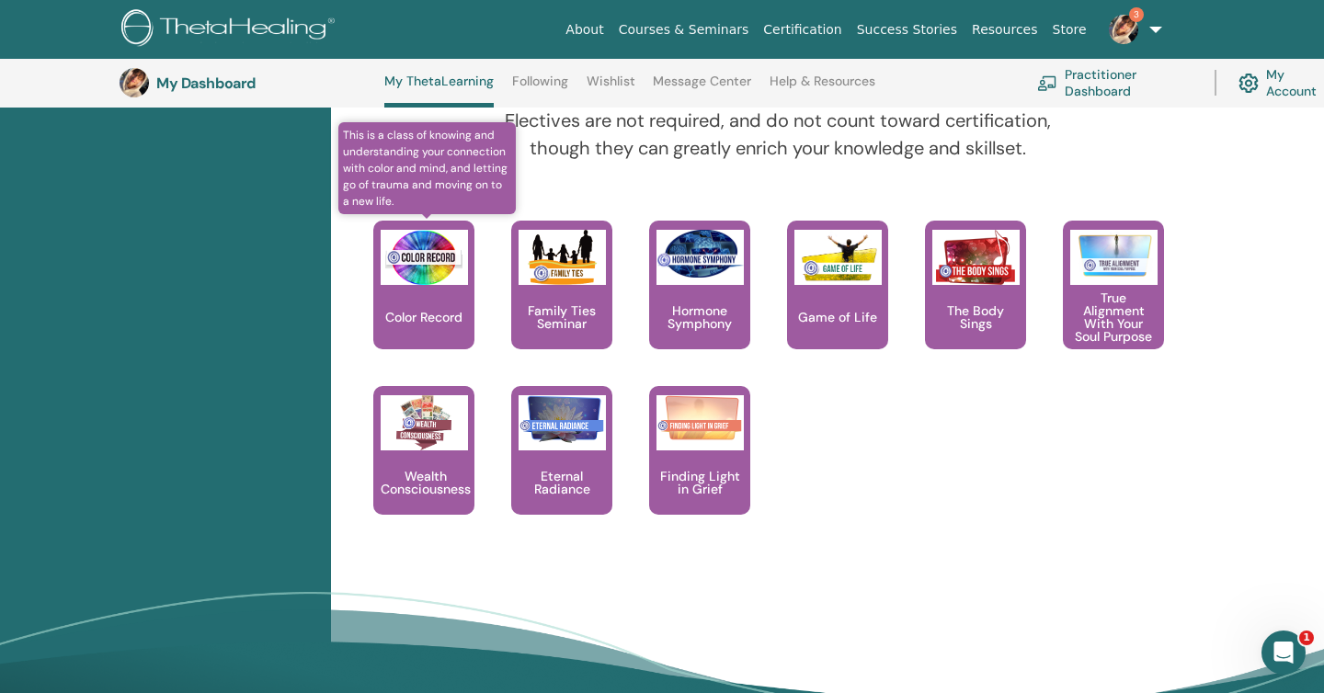
click at [435, 290] on div "Color Record" at bounding box center [423, 285] width 101 height 129
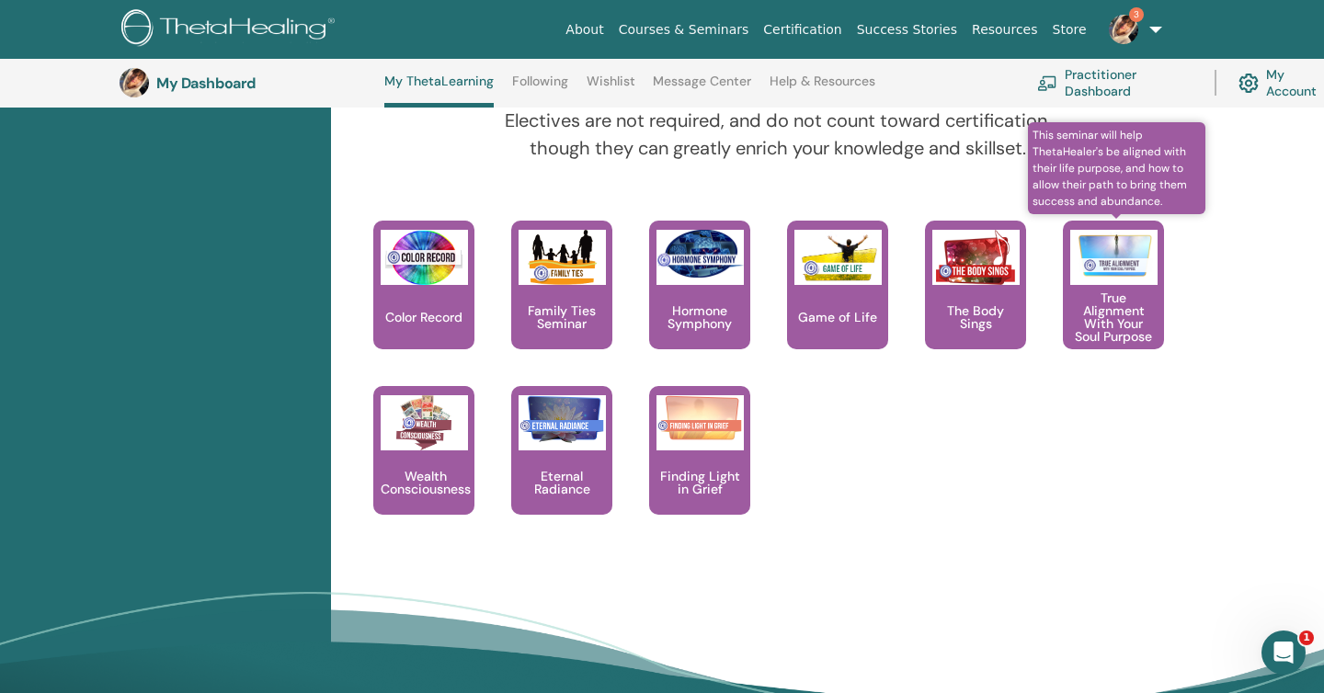
click at [1101, 317] on p "True Alignment With Your Soul Purpose" at bounding box center [1113, 316] width 101 height 51
